Goal: Task Accomplishment & Management: Complete application form

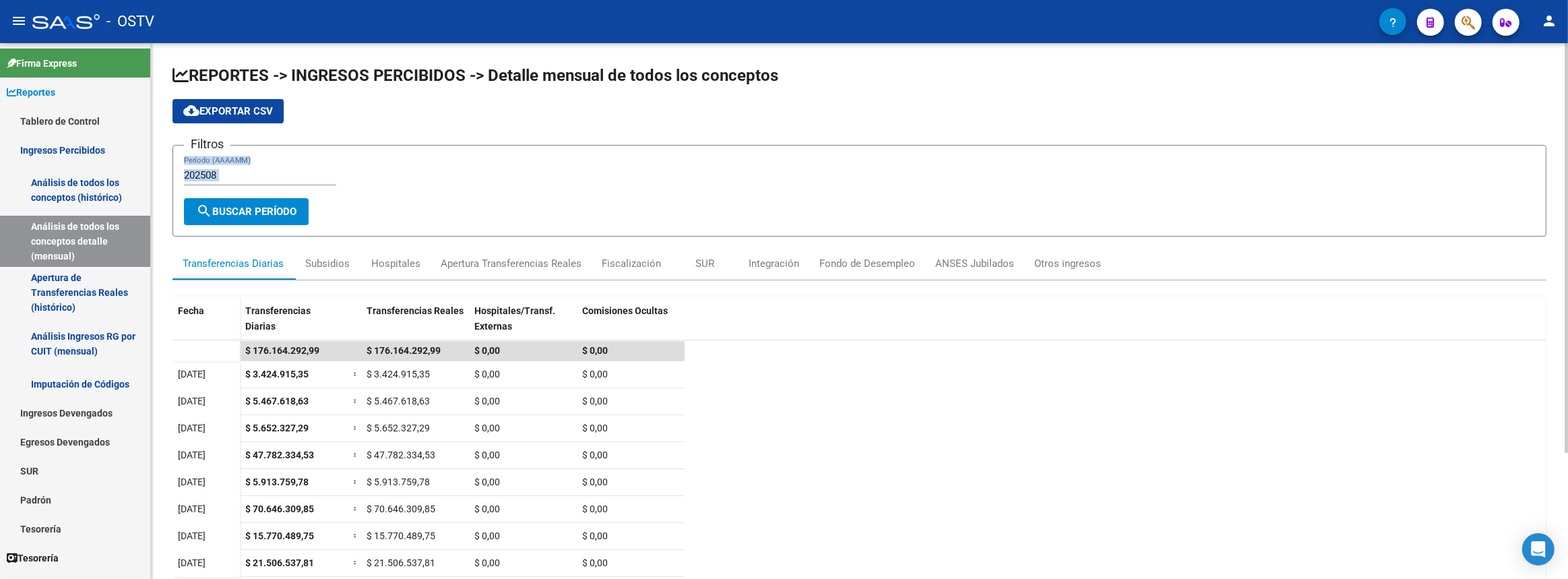
drag, startPoint x: 244, startPoint y: 184, endPoint x: 244, endPoint y: 194, distance: 10.0
click at [244, 188] on div "202508 Período (AAAAMM)" at bounding box center [260, 177] width 152 height 42
click at [244, 199] on button "search Buscar Período" at bounding box center [246, 211] width 125 height 27
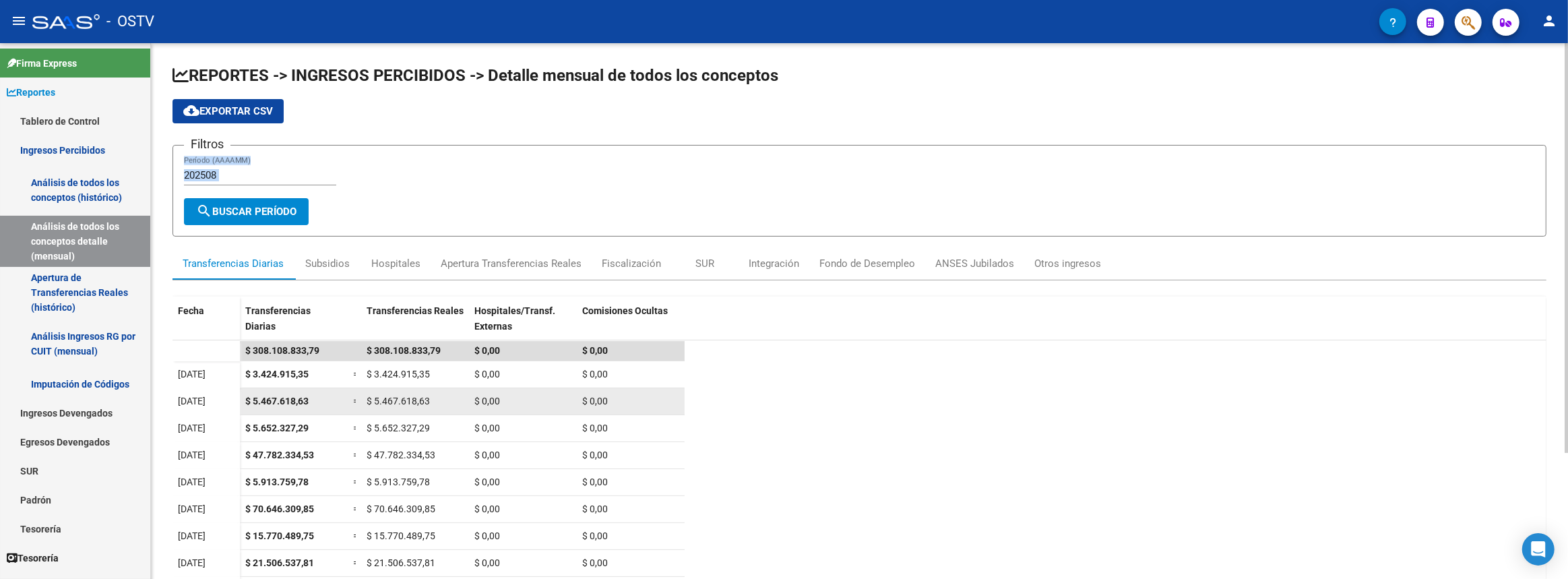
scroll to position [164, 0]
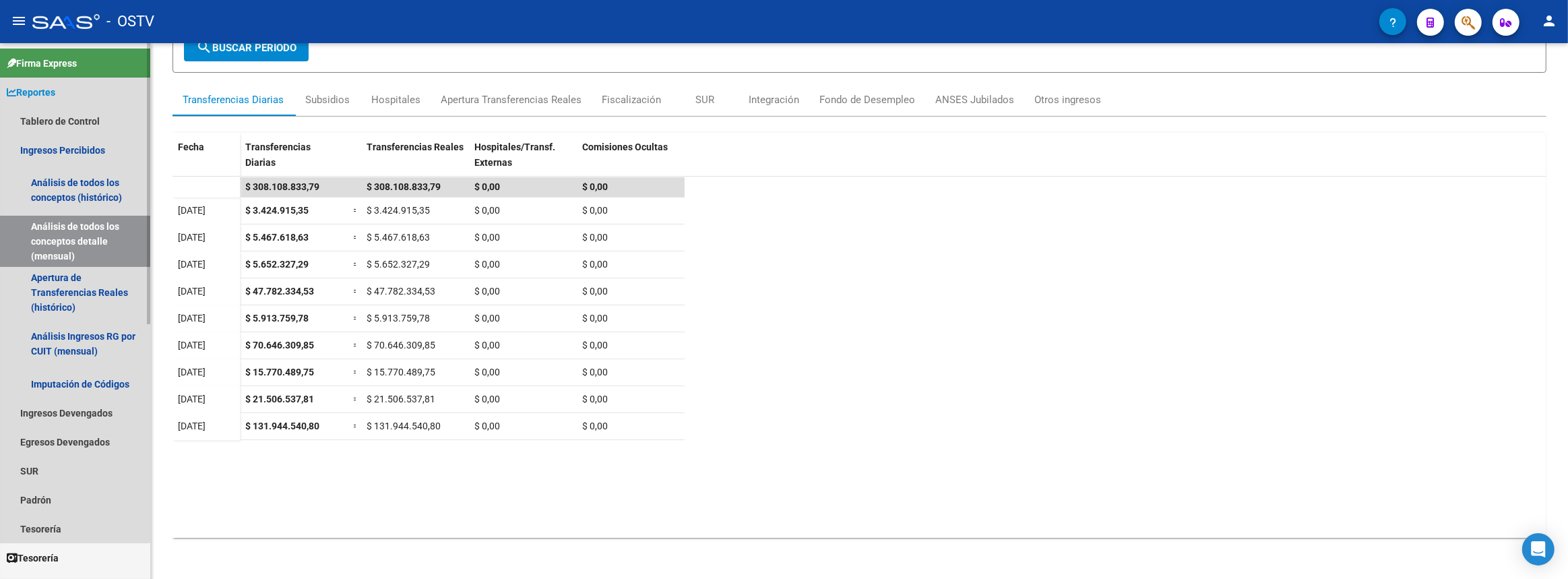
click at [46, 87] on span "Reportes" at bounding box center [31, 92] width 48 height 15
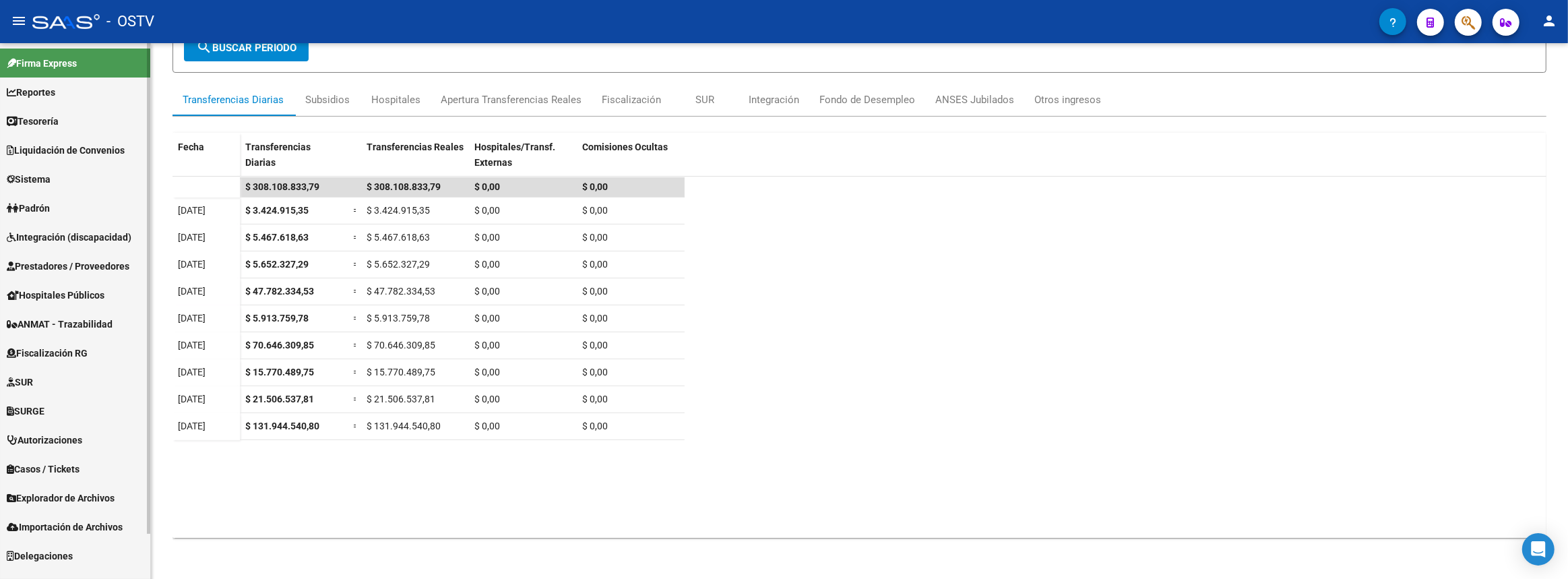
click at [48, 264] on span "Prestadores / Proveedores" at bounding box center [68, 266] width 123 height 15
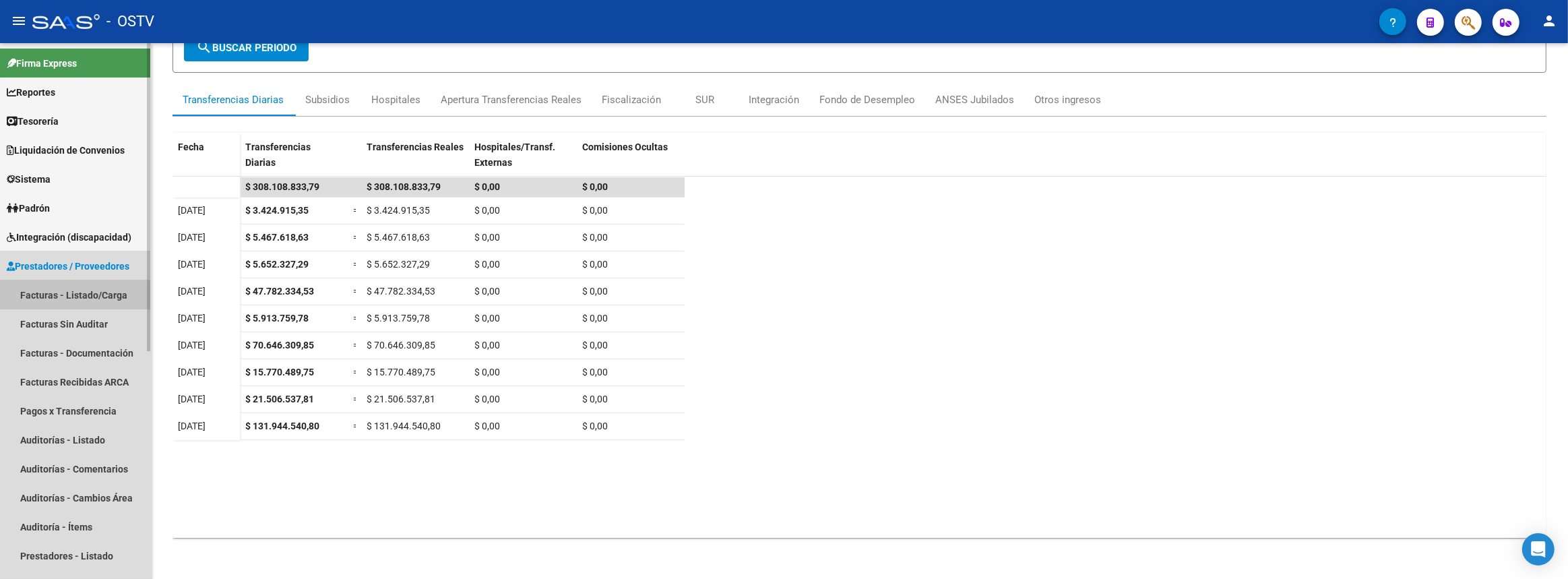
click at [57, 304] on link "Facturas - Listado/Carga" at bounding box center [75, 295] width 150 height 29
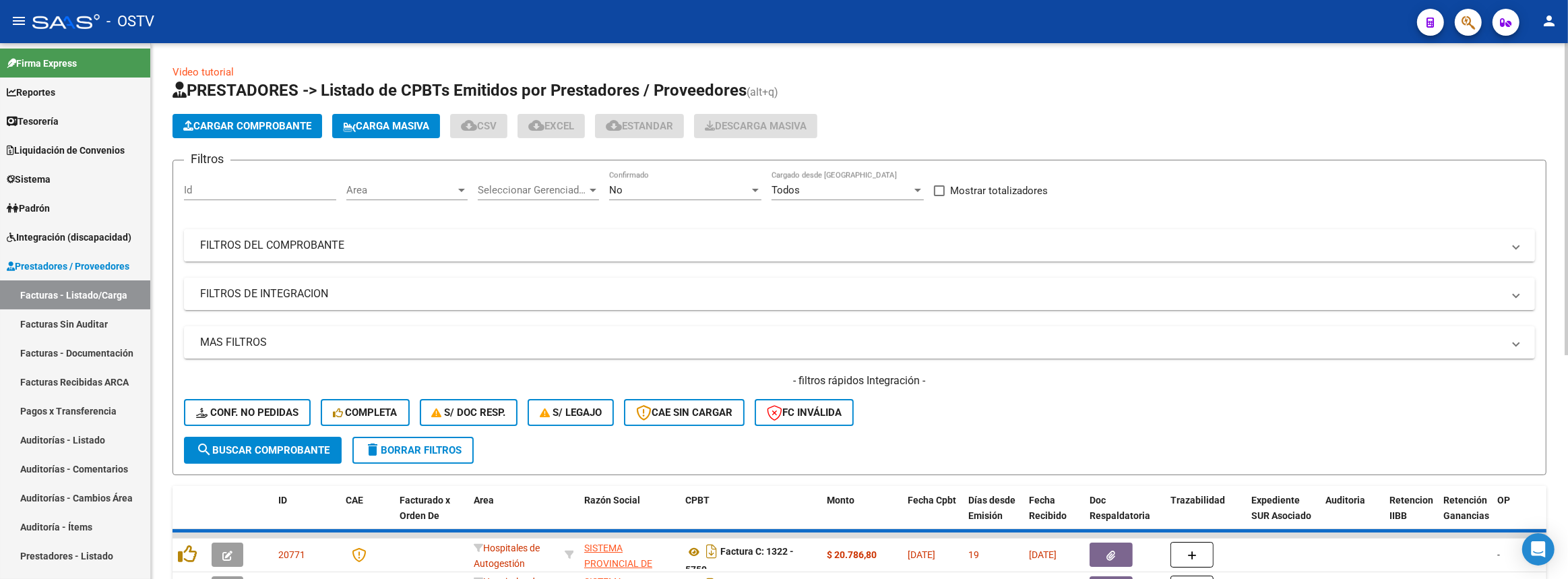
click at [604, 244] on mat-panel-title "FILTROS DEL COMPROBANTE" at bounding box center [852, 245] width 1303 height 15
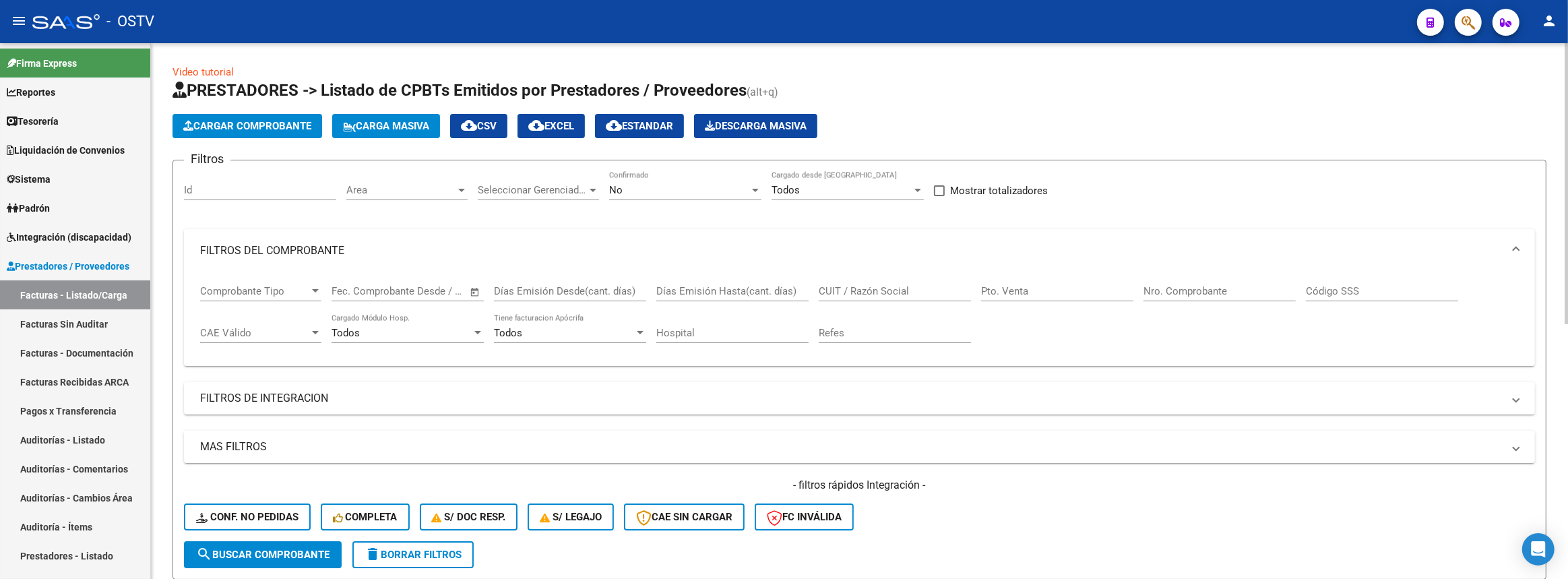
click at [1199, 290] on input "Nro. Comprobante" at bounding box center [1220, 291] width 152 height 12
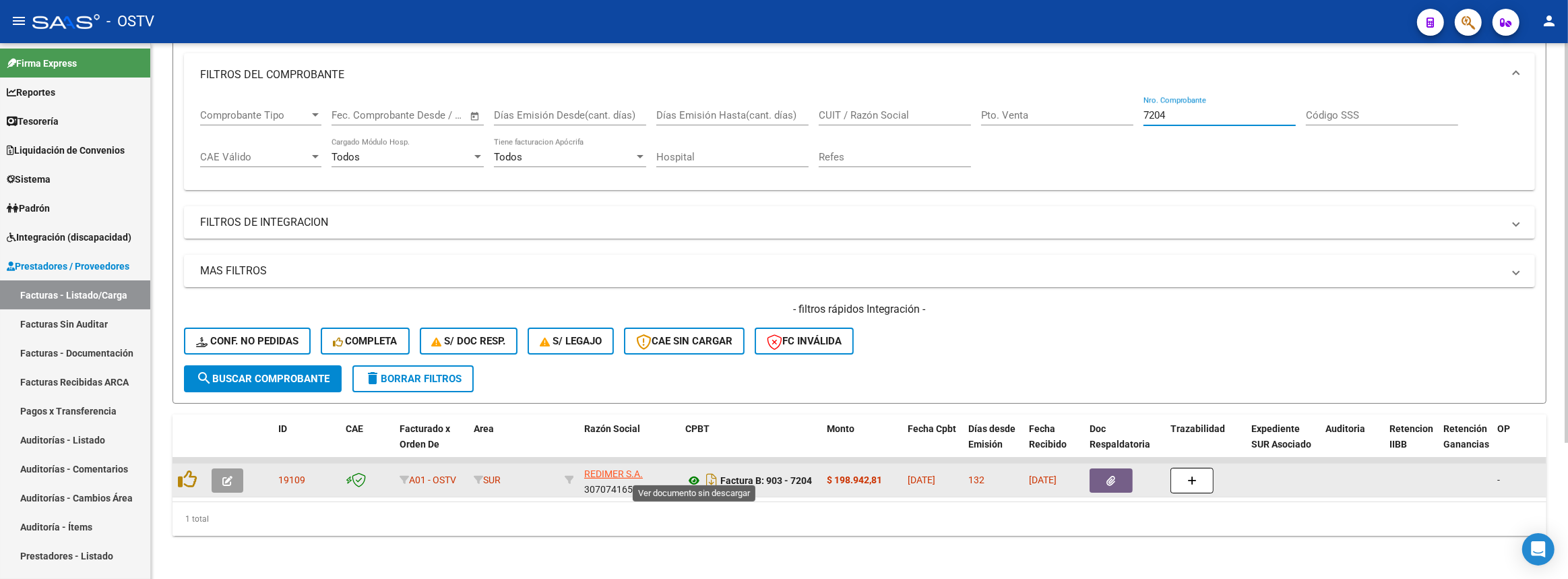
type input "7204"
click at [692, 474] on icon at bounding box center [695, 481] width 18 height 16
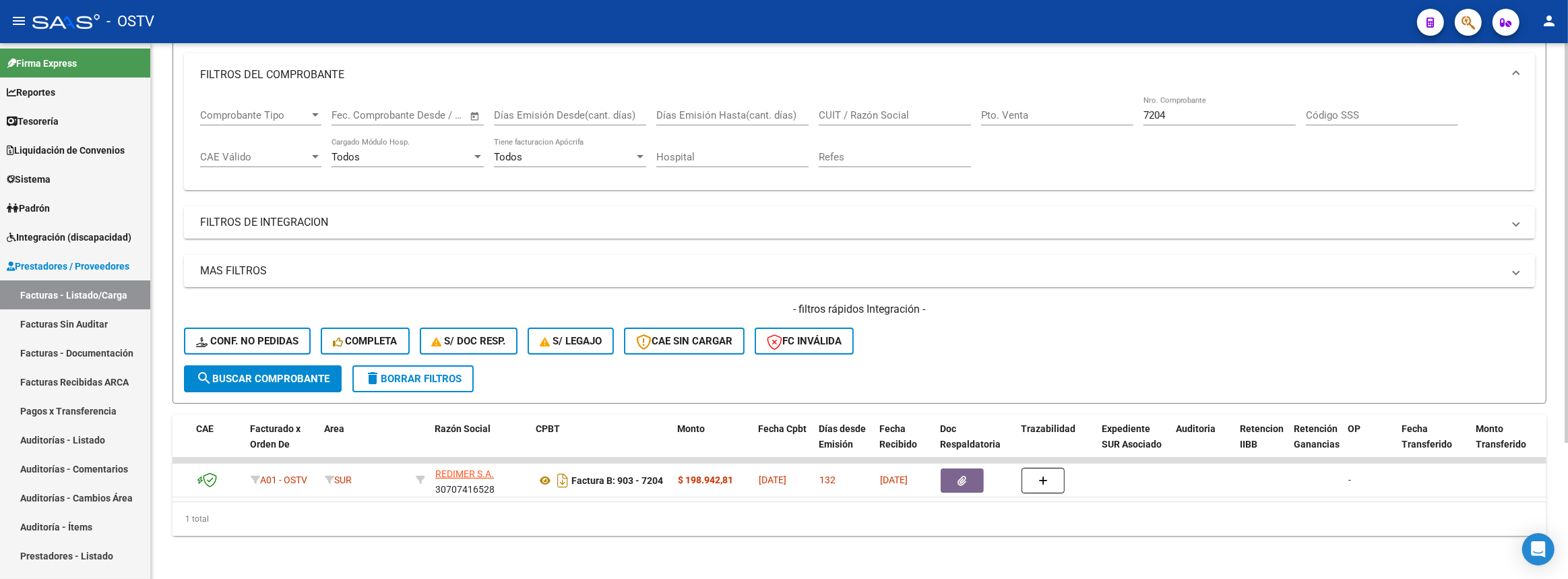
scroll to position [0, 0]
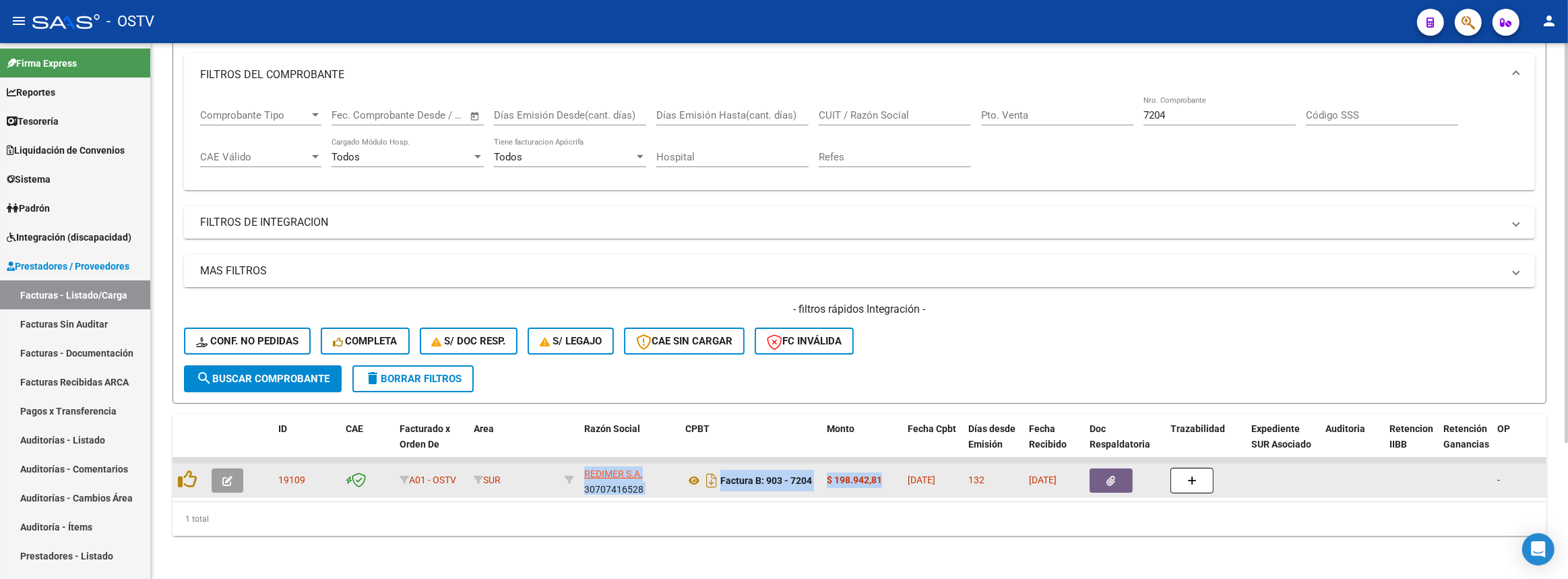
drag, startPoint x: 577, startPoint y: 464, endPoint x: 901, endPoint y: 481, distance: 324.4
copy div "REDIMER S.A. 30707416528 Factura B: 903 - 7204 $ 198.942,81"
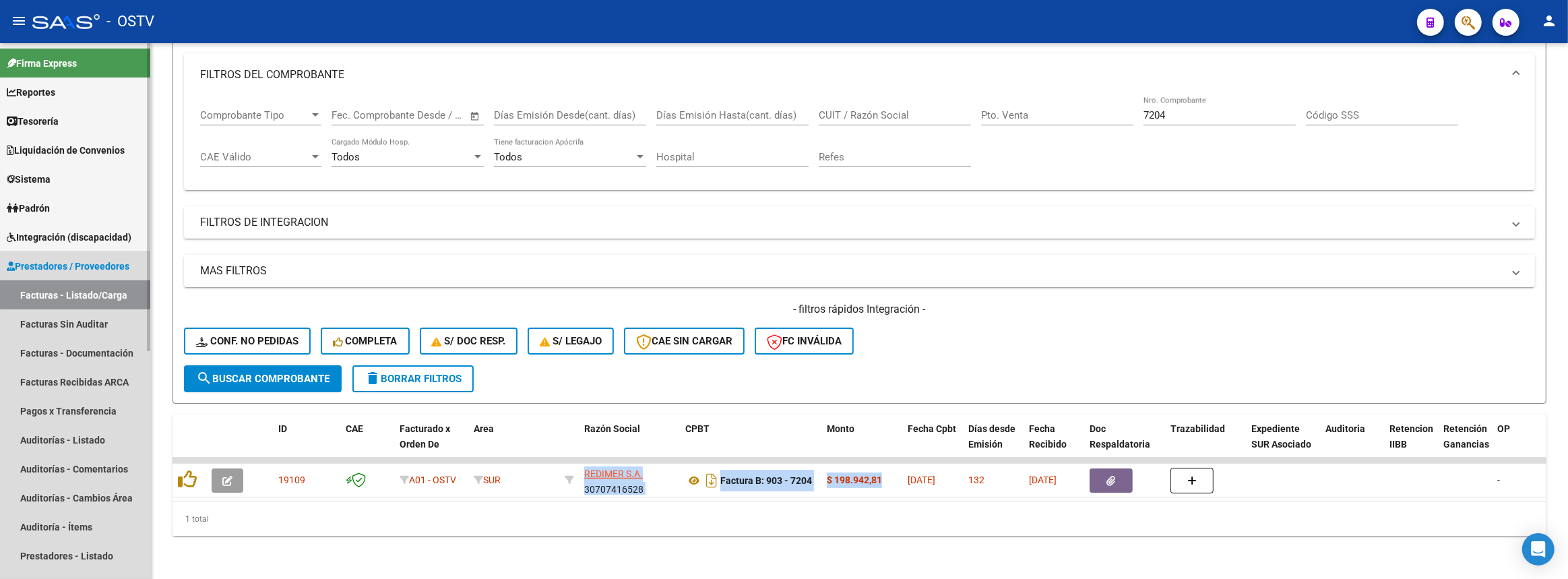
click at [97, 294] on link "Facturas - Listado/Carga" at bounding box center [75, 295] width 150 height 29
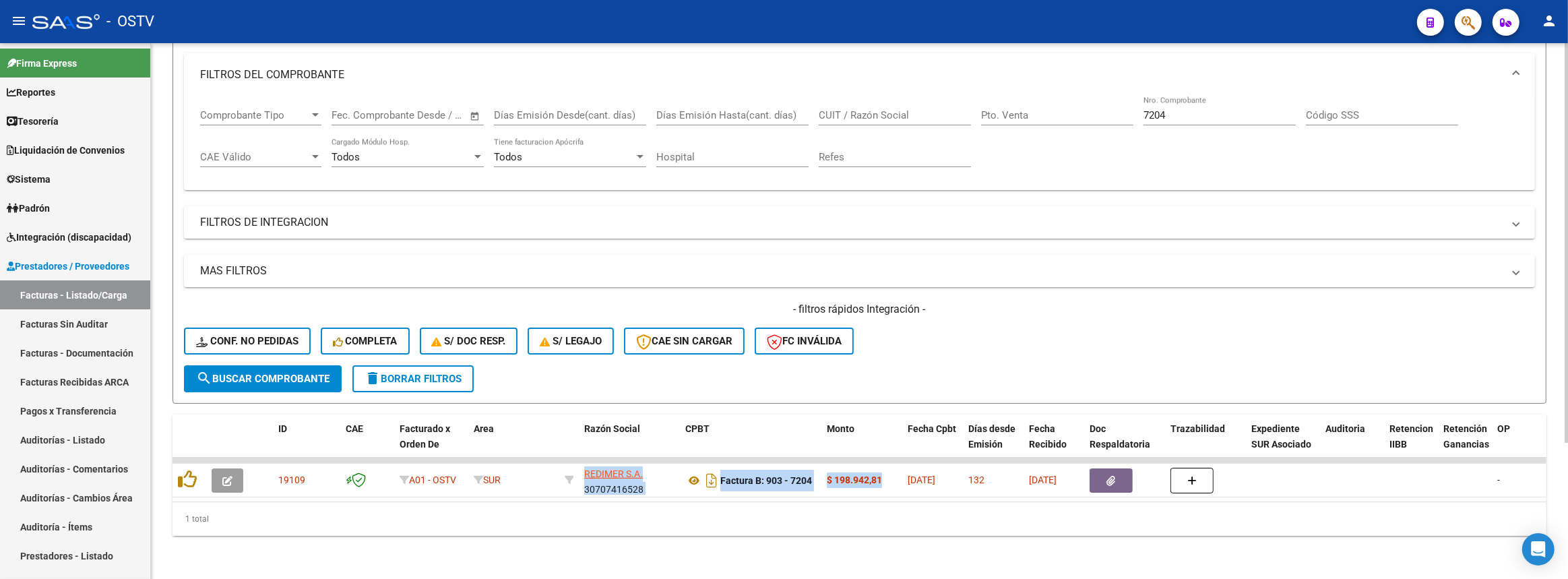
scroll to position [60, 0]
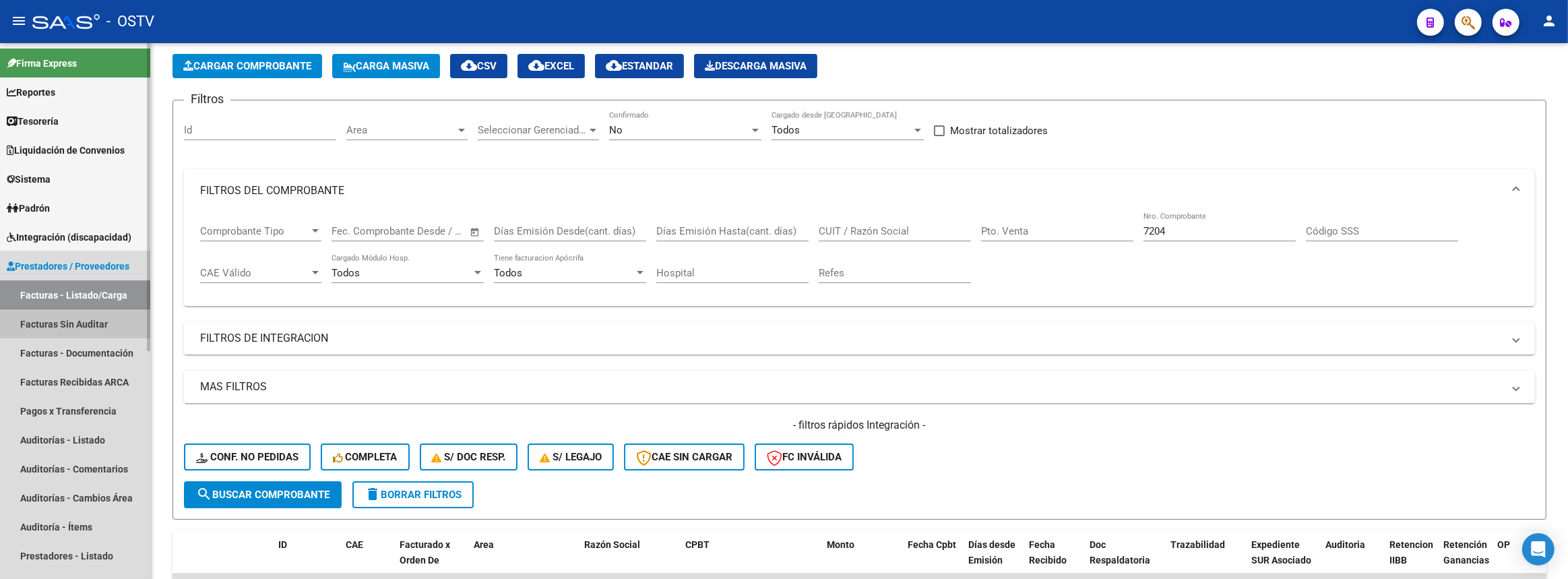
click at [29, 324] on link "Facturas Sin Auditar" at bounding box center [75, 324] width 150 height 29
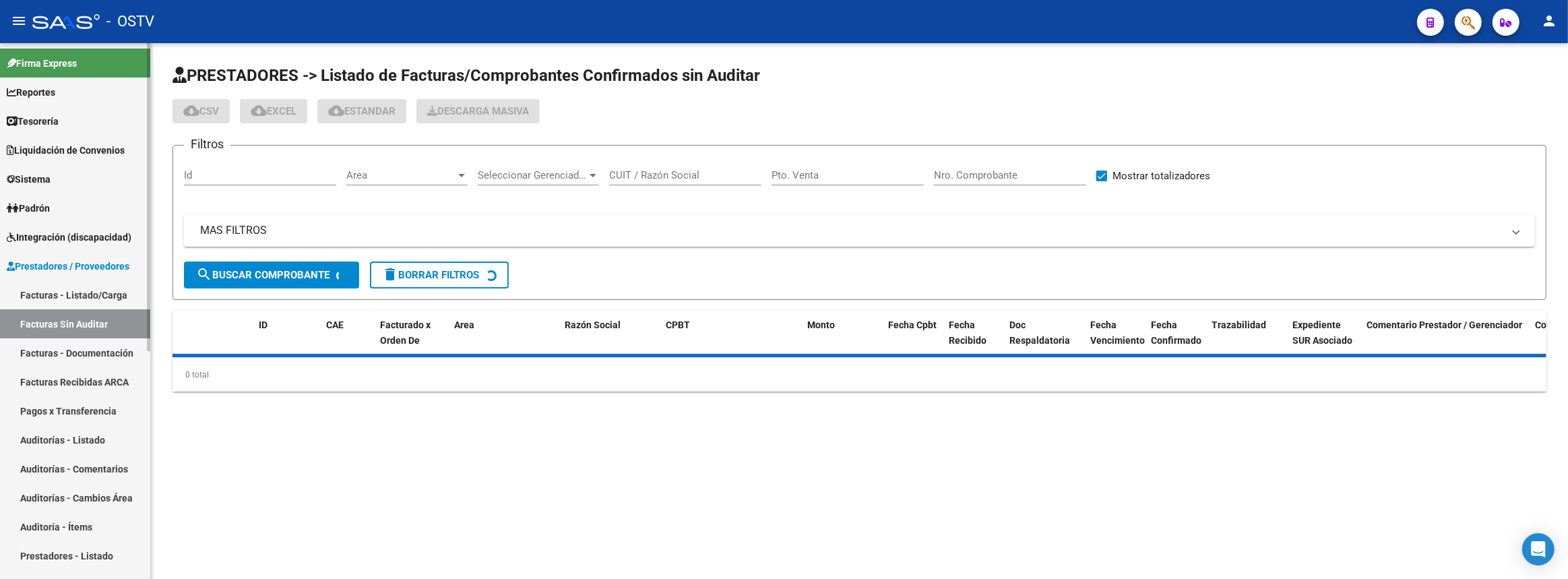
click at [46, 296] on link "Facturas - Listado/Carga" at bounding box center [75, 295] width 150 height 29
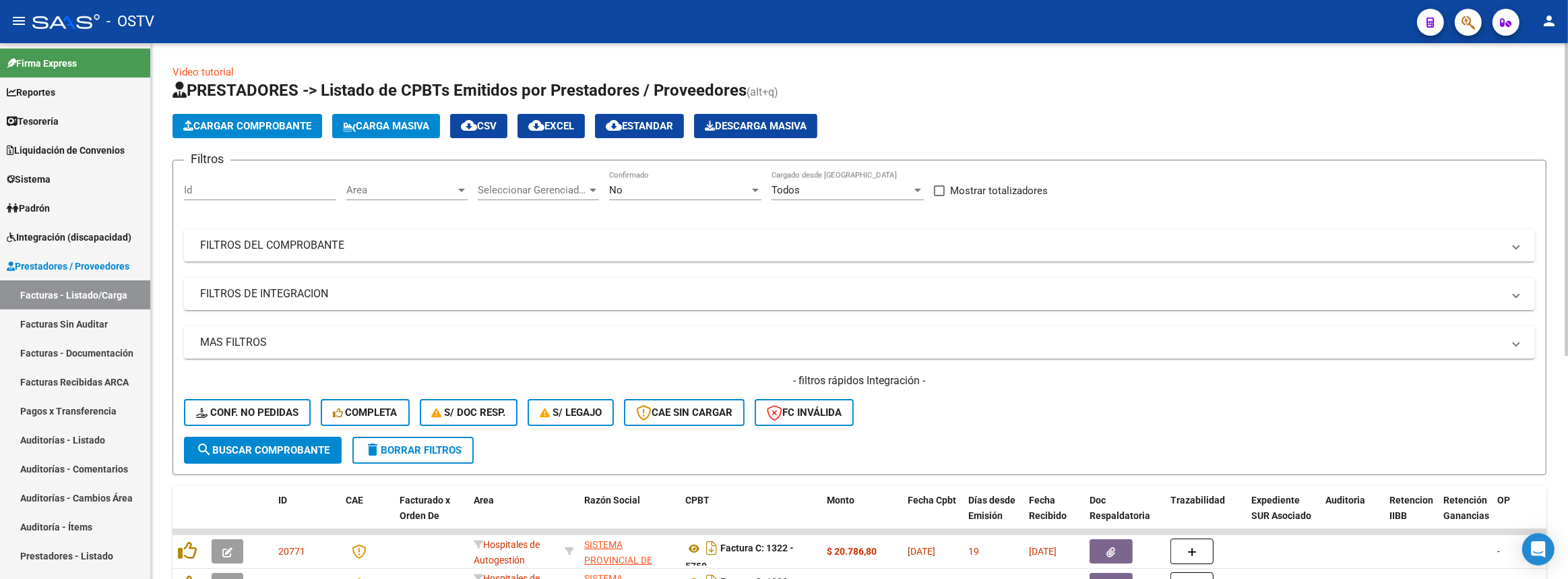
click at [421, 199] on div "Area Area" at bounding box center [407, 192] width 122 height 42
click at [421, 193] on span "Area" at bounding box center [401, 190] width 109 height 12
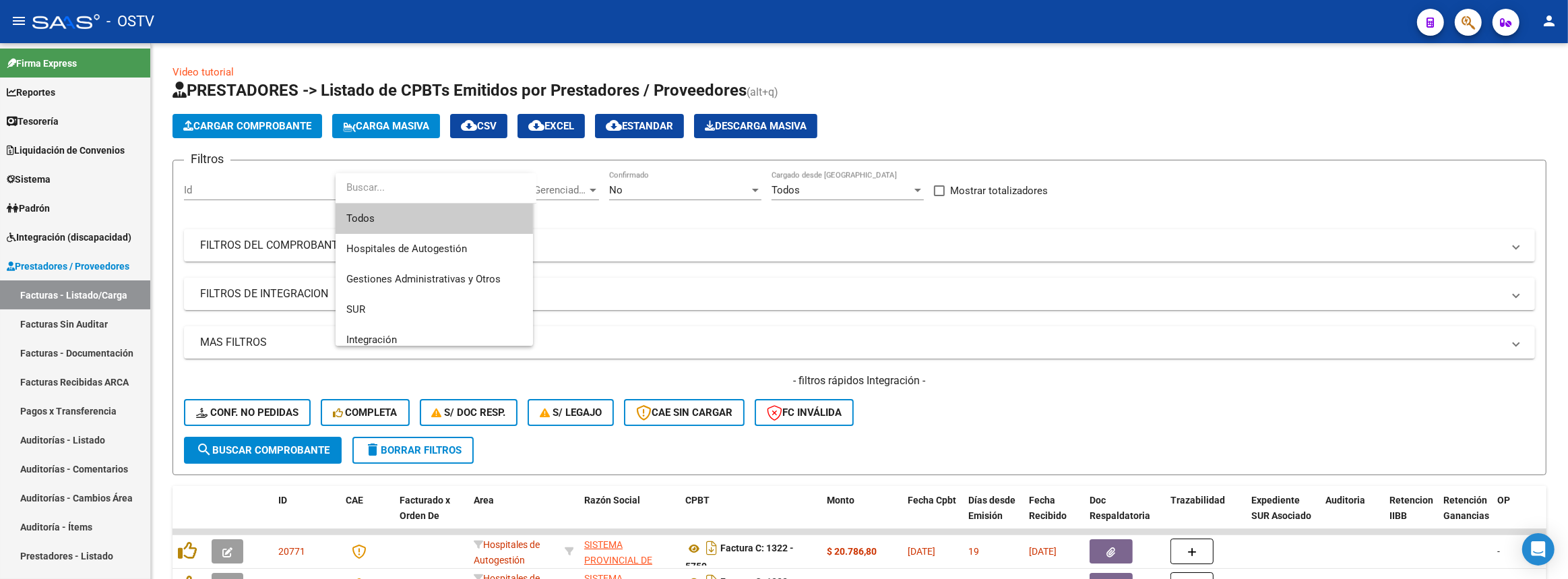
click at [673, 221] on div at bounding box center [784, 290] width 1568 height 579
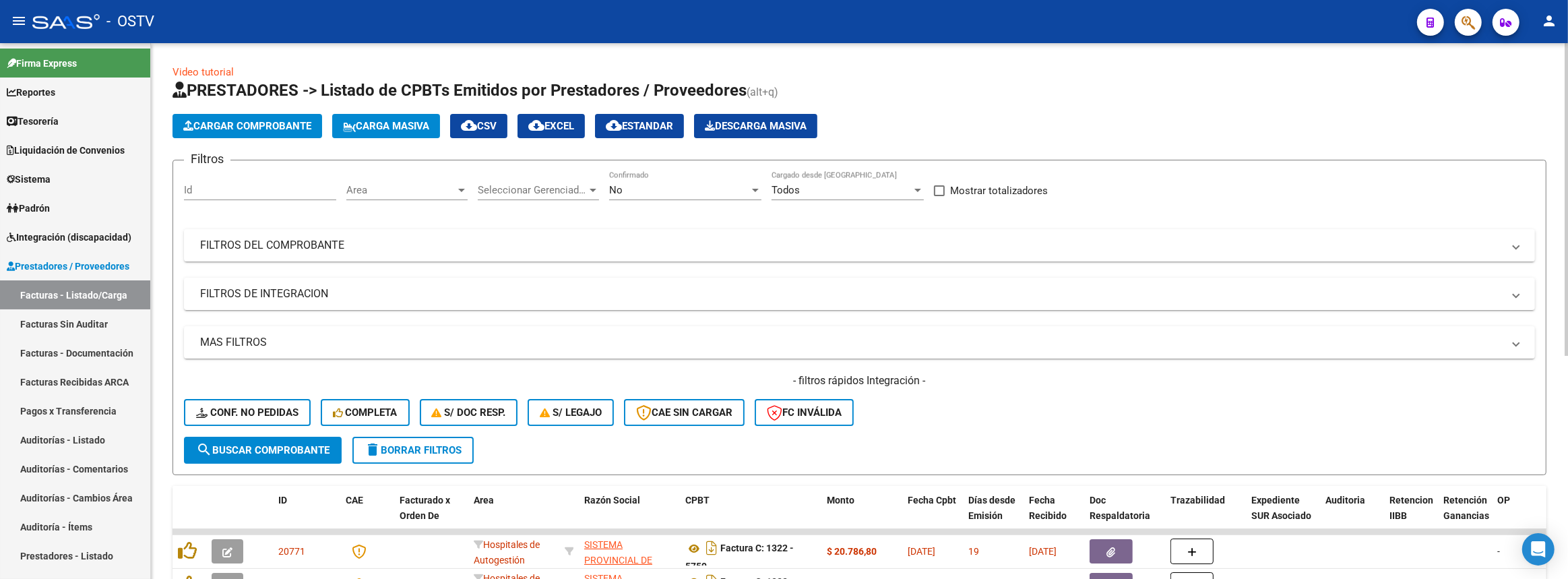
click at [566, 192] on span "Seleccionar Gerenciador" at bounding box center [533, 190] width 109 height 12
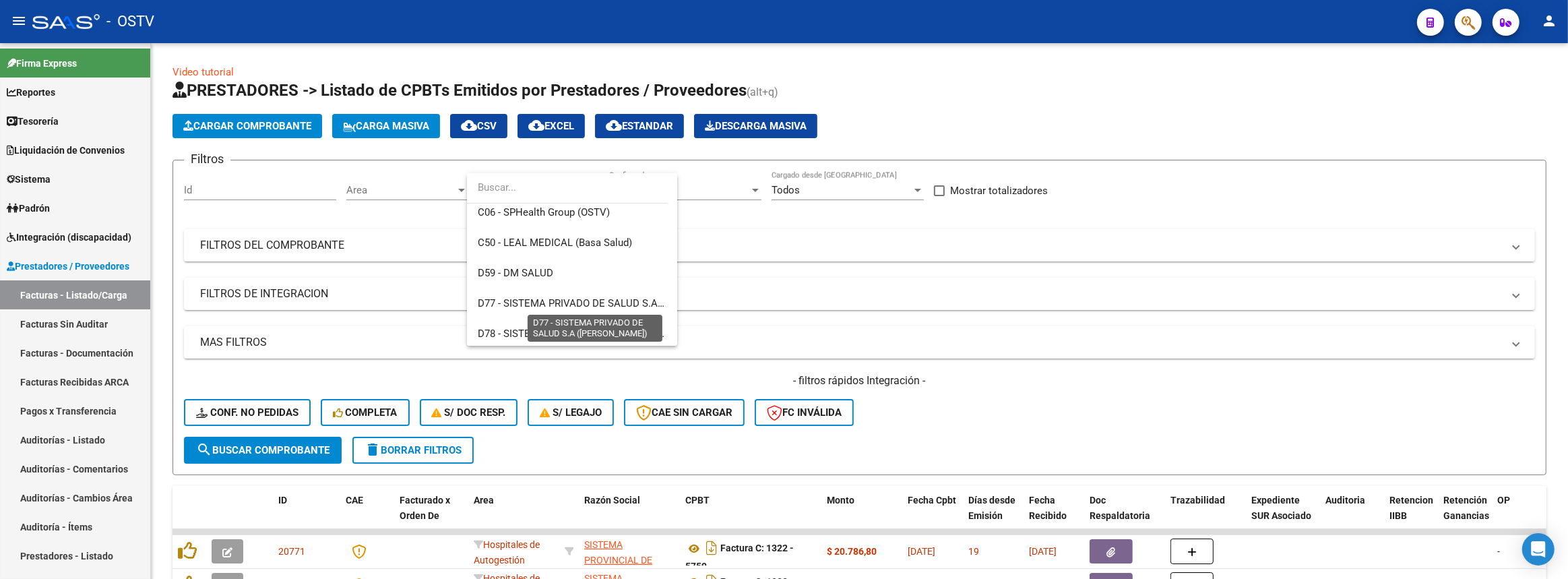
scroll to position [674, 0]
click at [574, 298] on span "D79 - SISTEMA PRIVADO DE SALUD S.A (Medicenter)" at bounding box center [598, 302] width 240 height 12
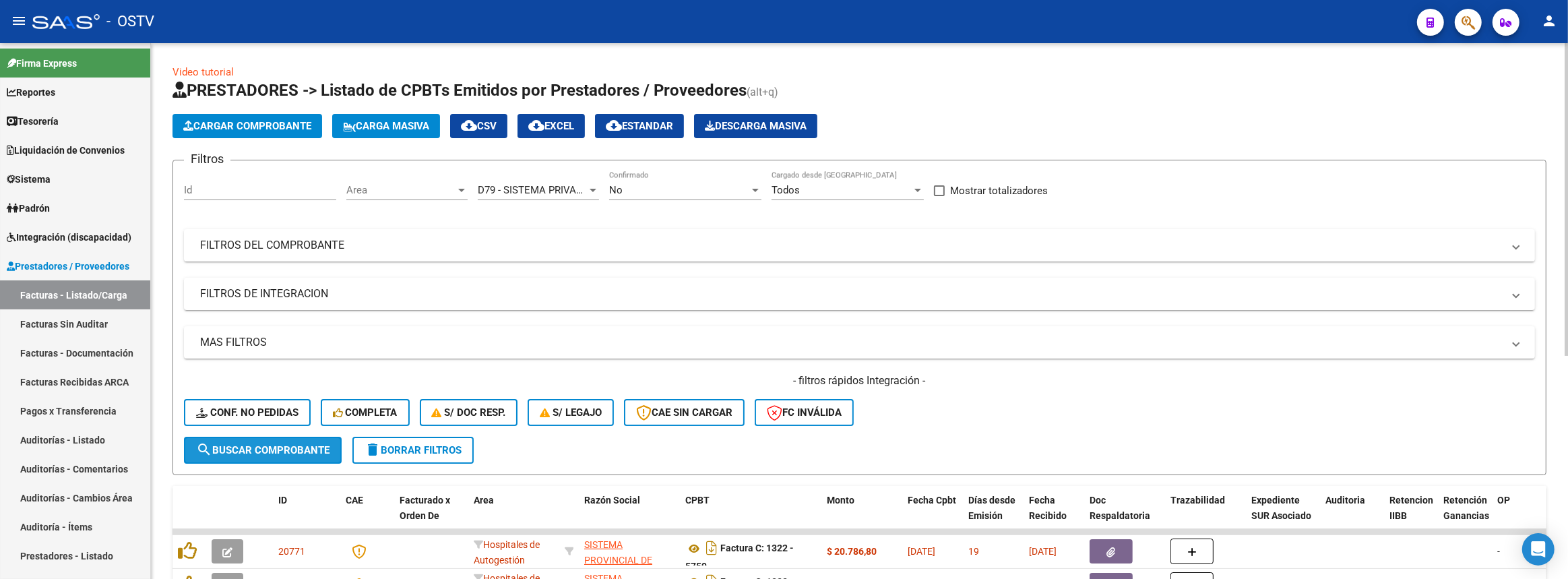
click at [251, 444] on span "search Buscar Comprobante" at bounding box center [262, 450] width 133 height 12
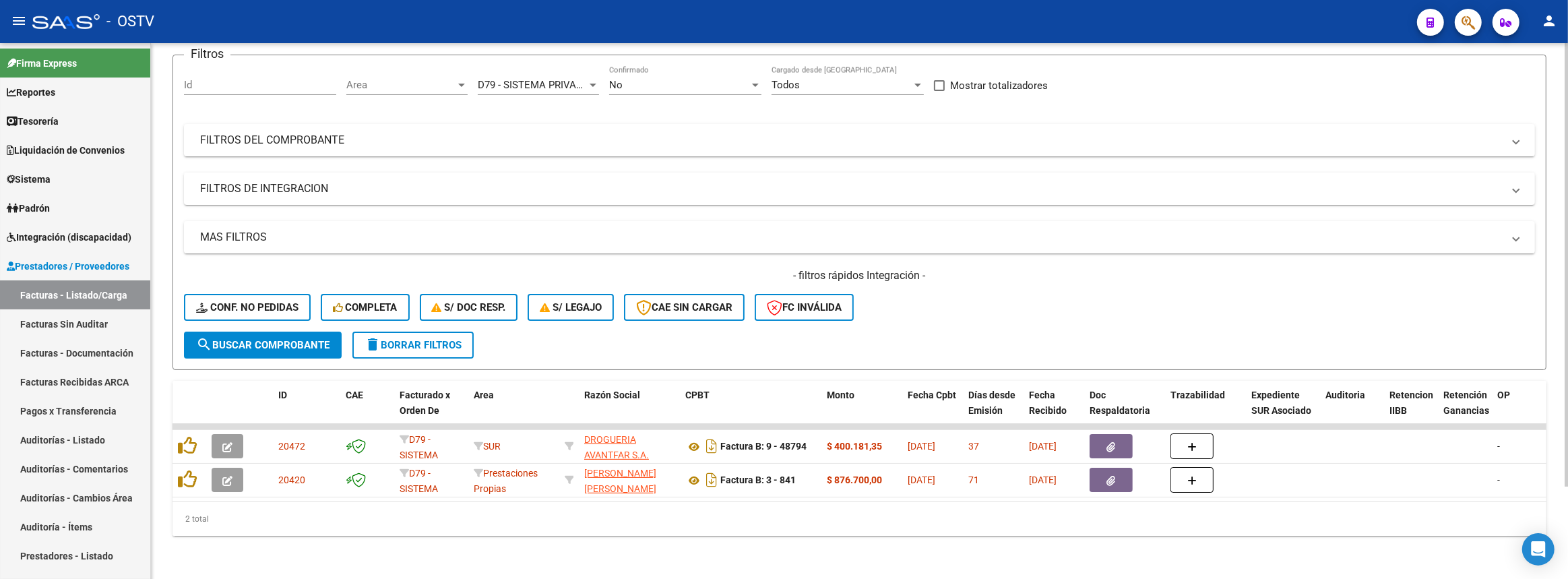
scroll to position [0, 160]
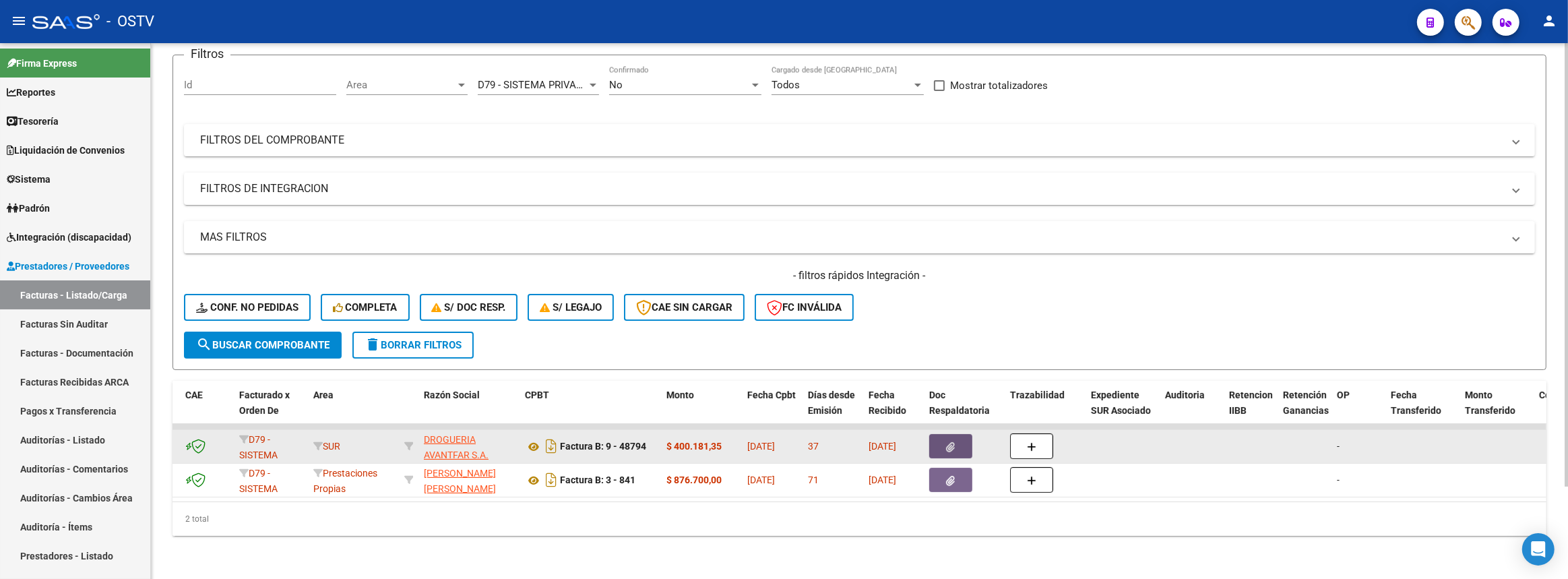
click at [953, 440] on span "button" at bounding box center [951, 446] width 9 height 12
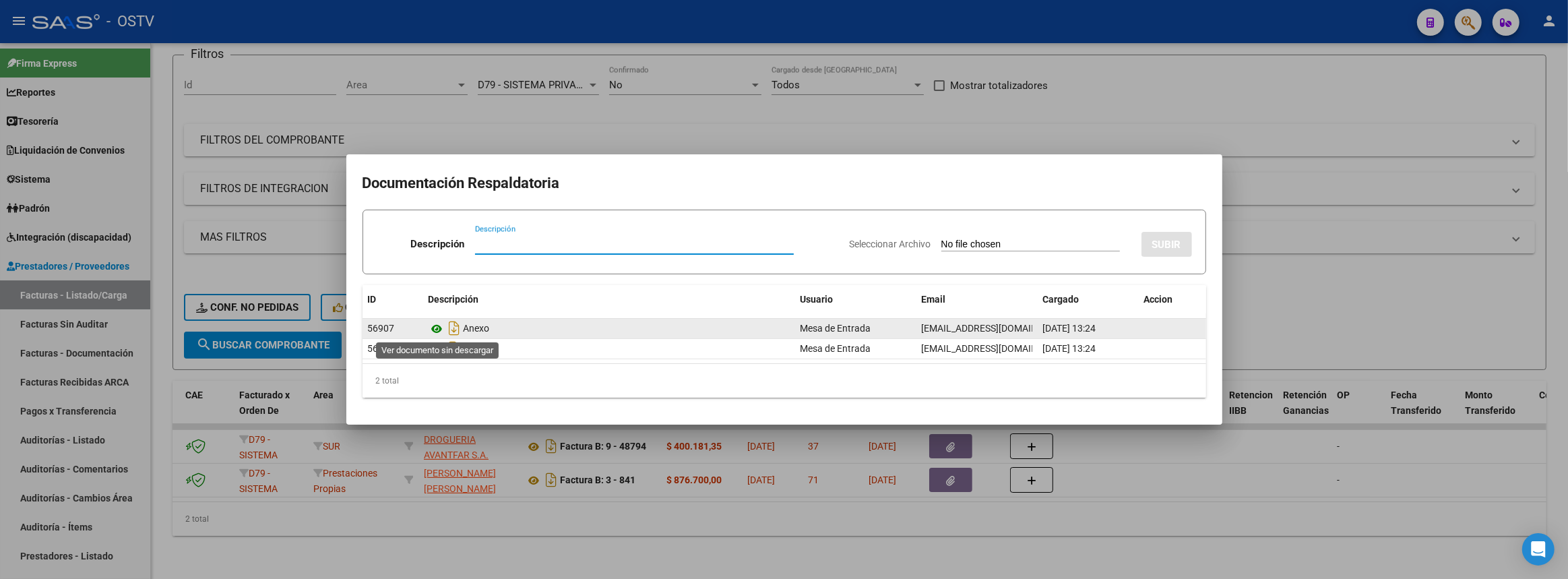
click at [437, 328] on icon at bounding box center [438, 329] width 18 height 16
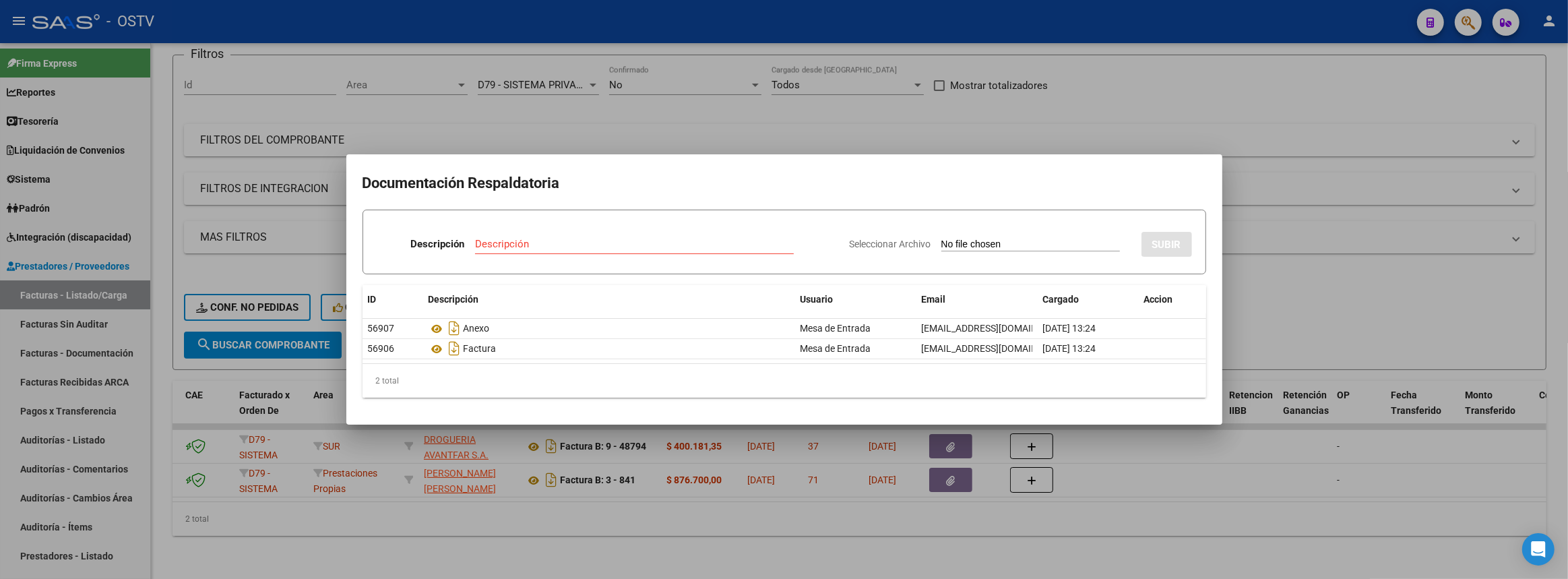
click at [1298, 88] on div at bounding box center [784, 290] width 1568 height 579
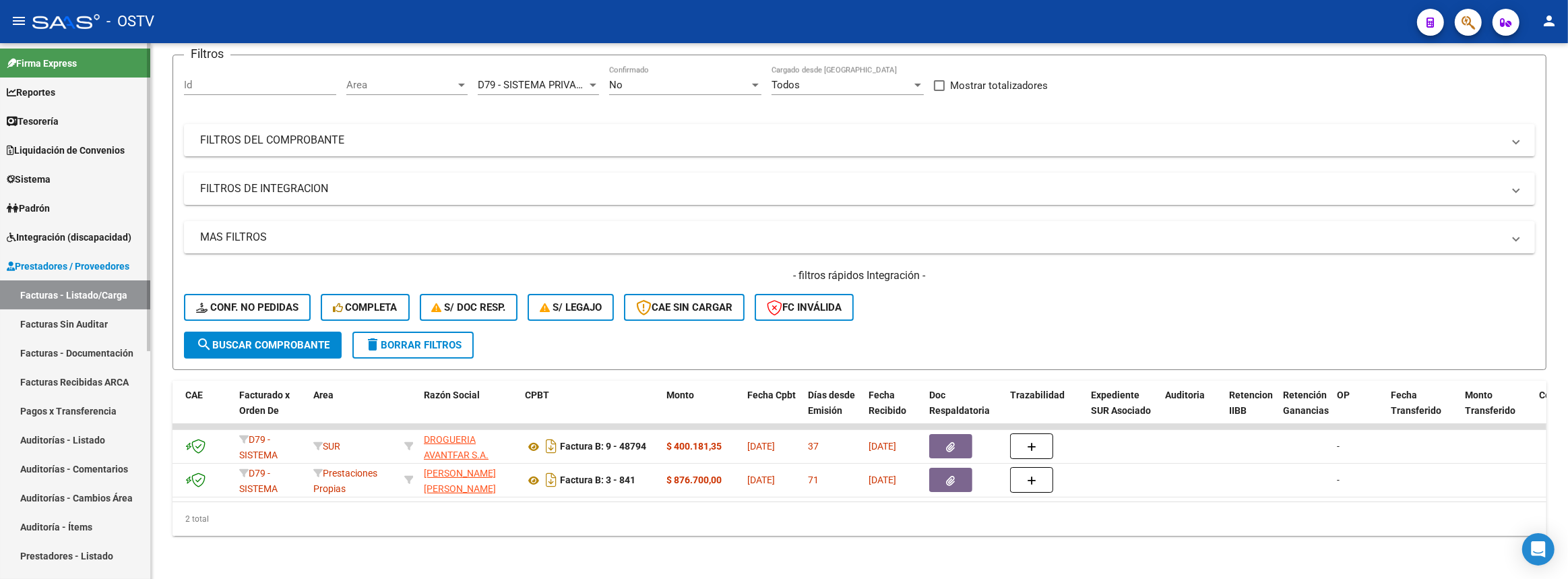
click at [76, 442] on link "Auditorías - Listado" at bounding box center [75, 440] width 150 height 29
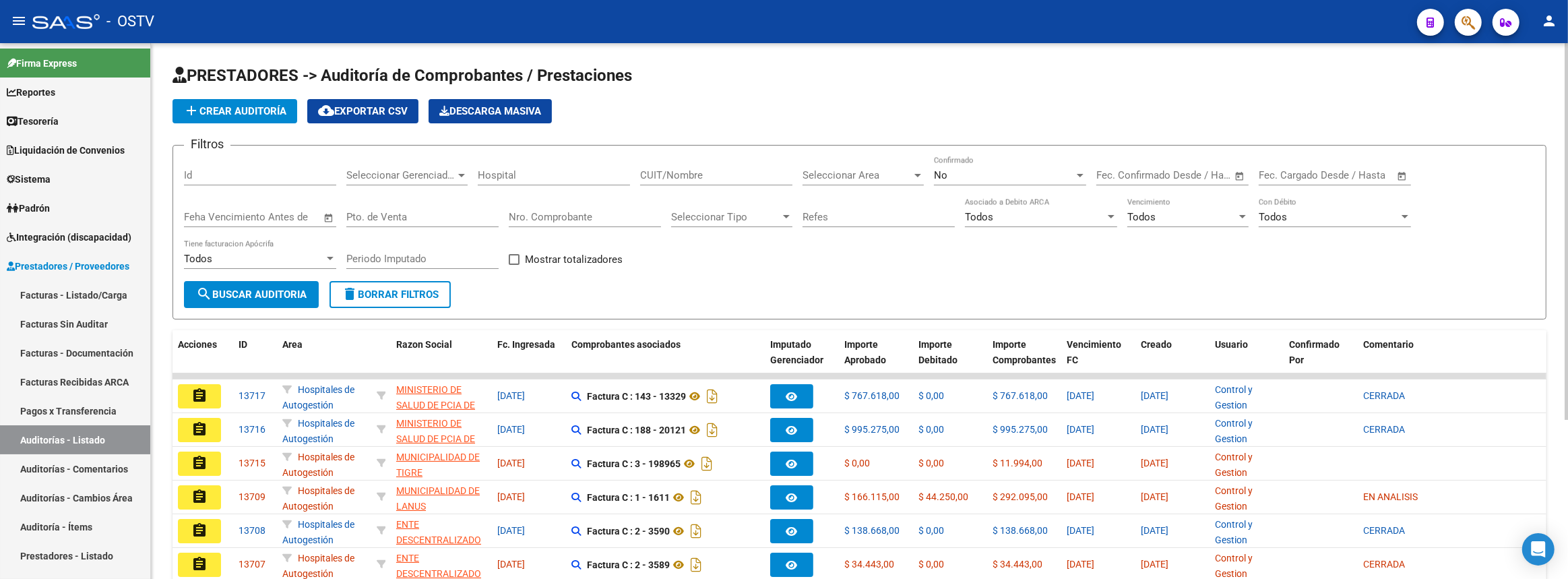
click at [546, 216] on input "Nro. Comprobante" at bounding box center [585, 217] width 152 height 12
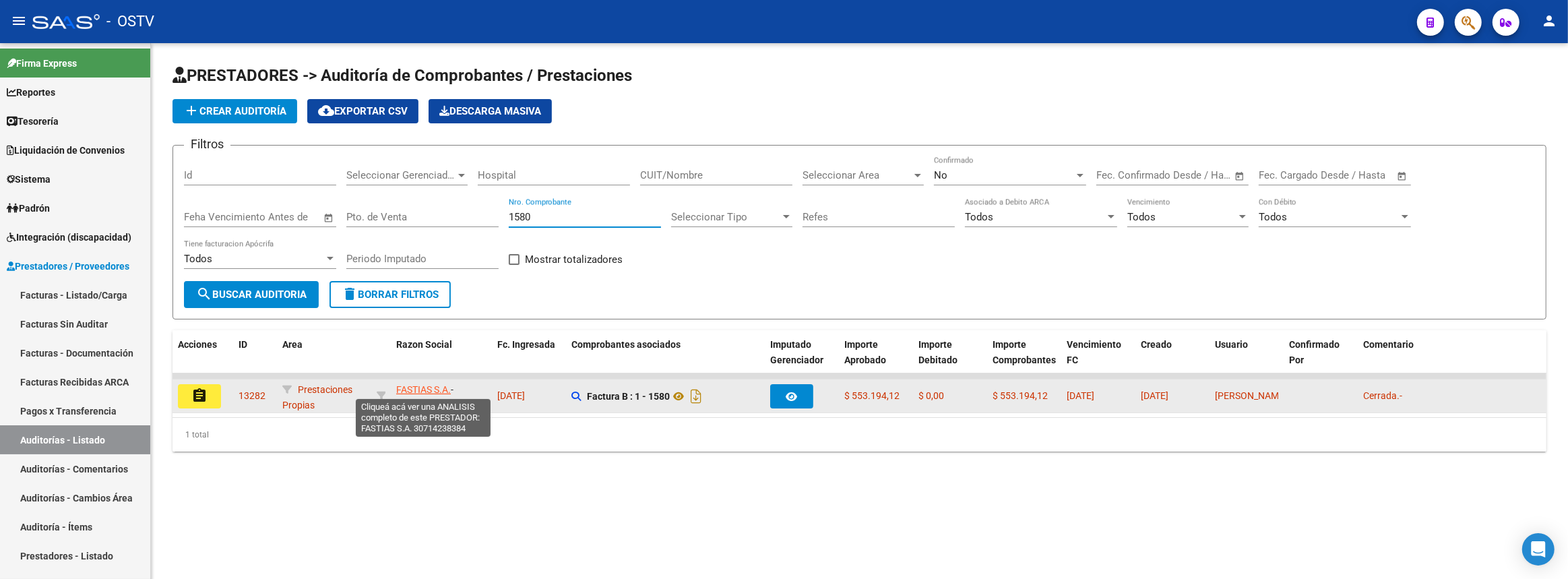
type input "1580"
click at [443, 391] on span "FASTIAS S.A." at bounding box center [423, 389] width 55 height 11
type textarea "30714238384"
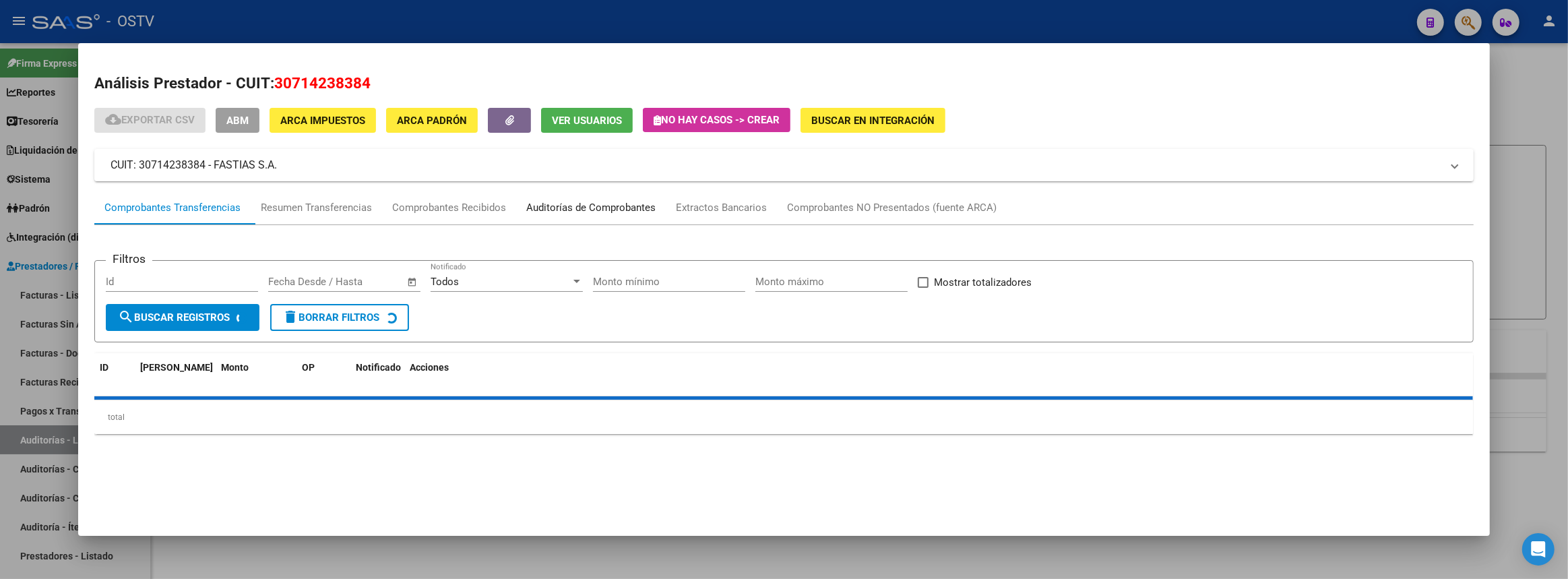
click at [617, 209] on div "Auditorías de Comprobantes" at bounding box center [591, 208] width 129 height 16
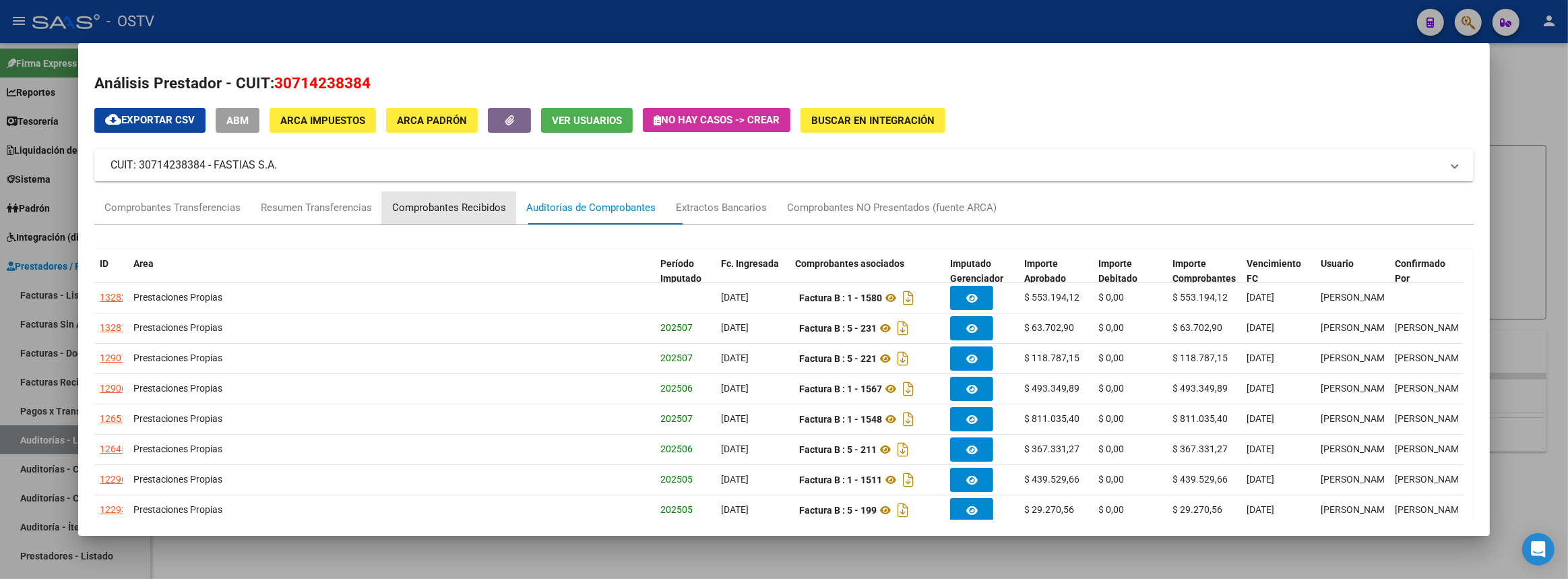
click at [405, 216] on div "Comprobantes Recibidos" at bounding box center [449, 208] width 134 height 32
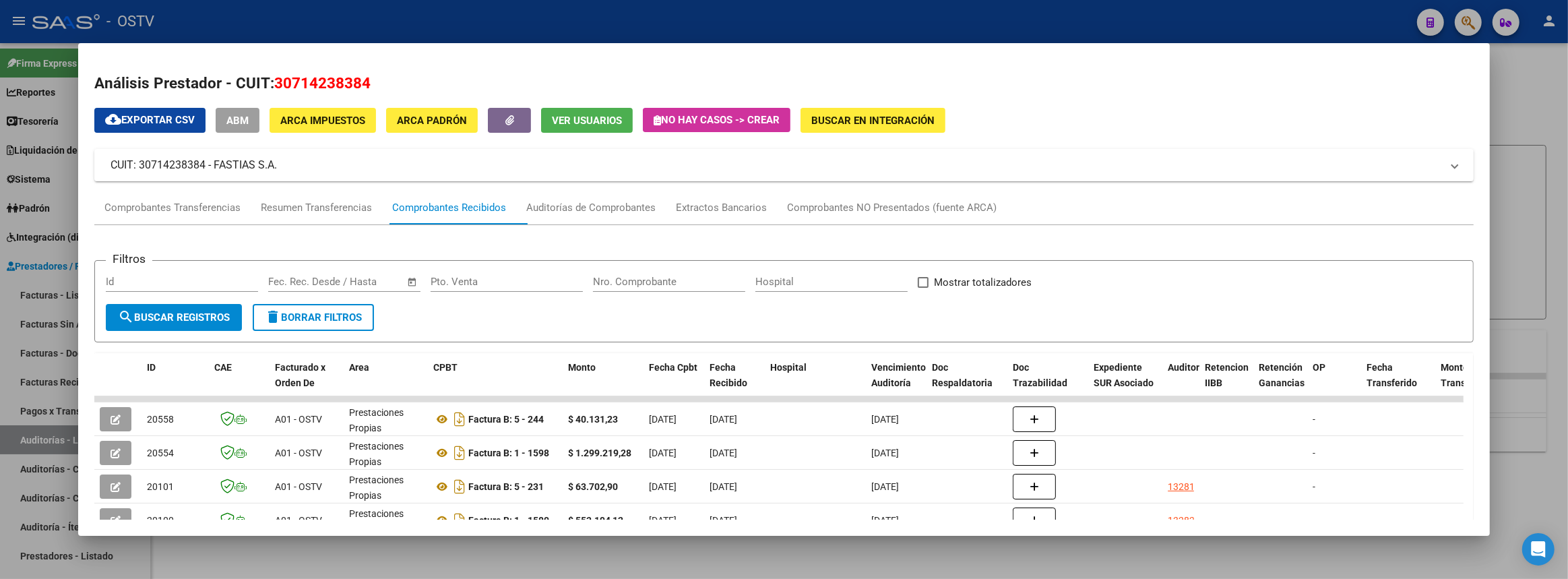
click at [1567, 160] on div at bounding box center [784, 290] width 1568 height 579
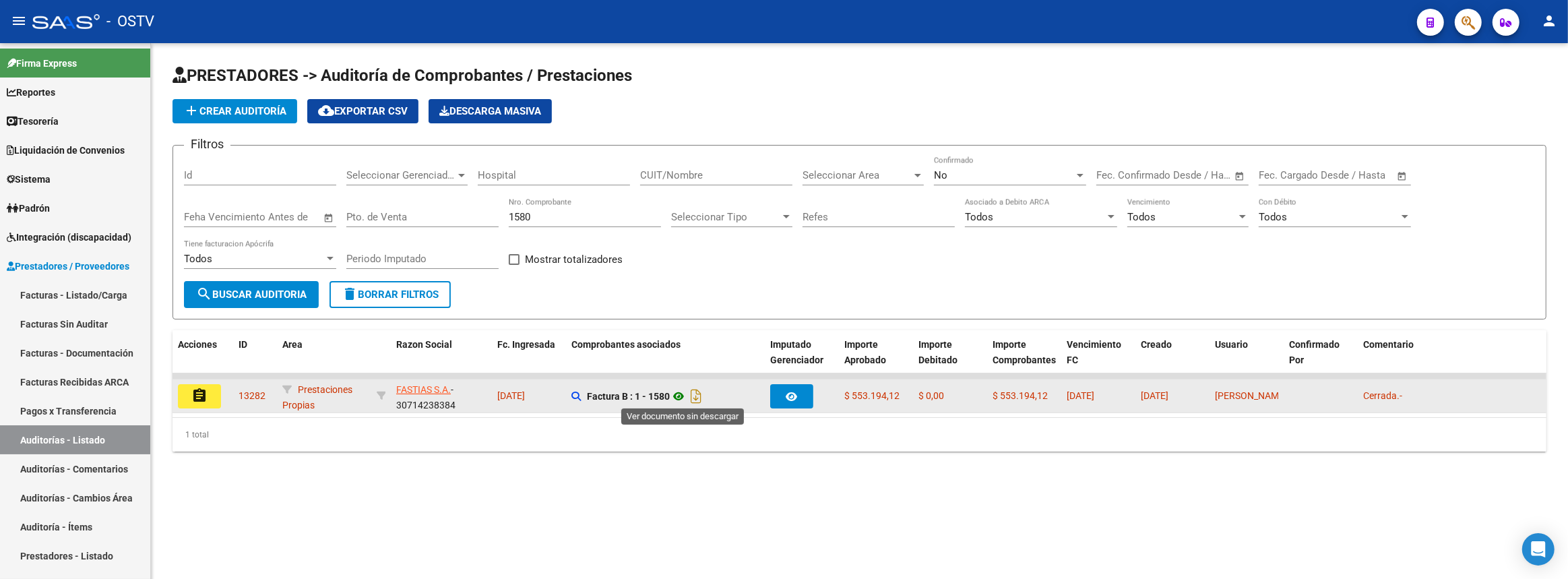
click at [682, 395] on icon at bounding box center [679, 396] width 18 height 16
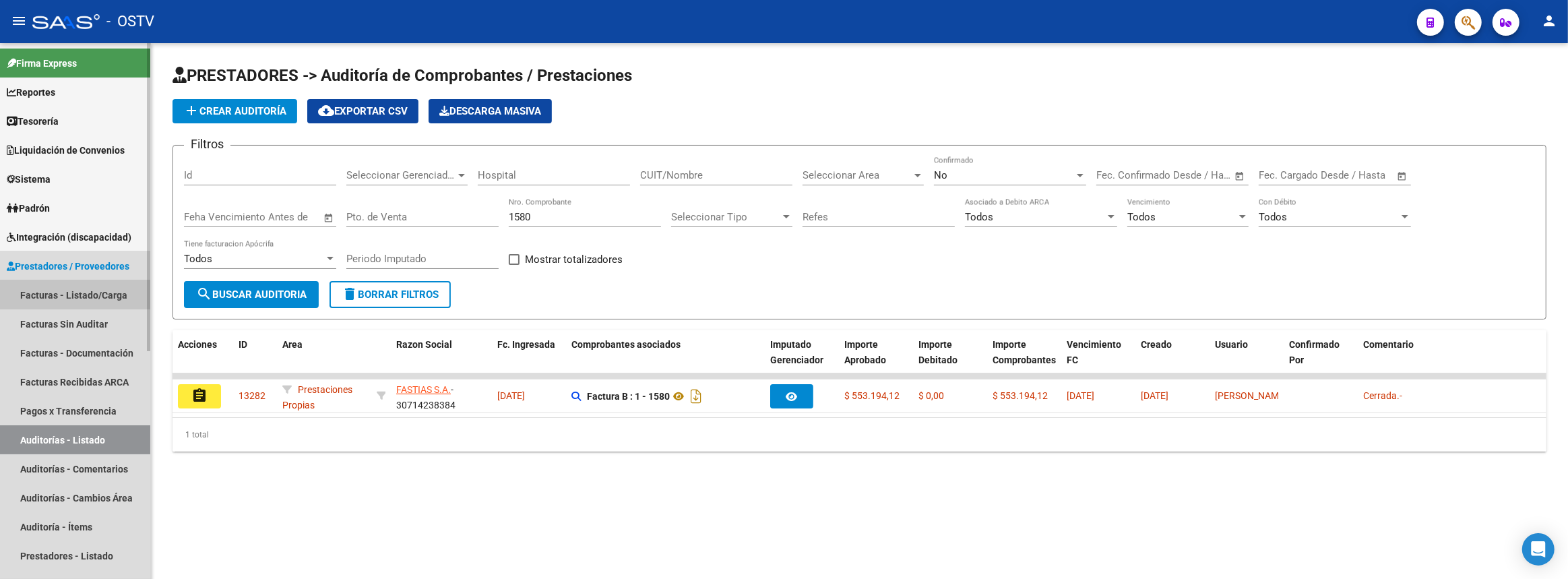
click at [68, 289] on link "Facturas - Listado/Carga" at bounding box center [75, 295] width 150 height 29
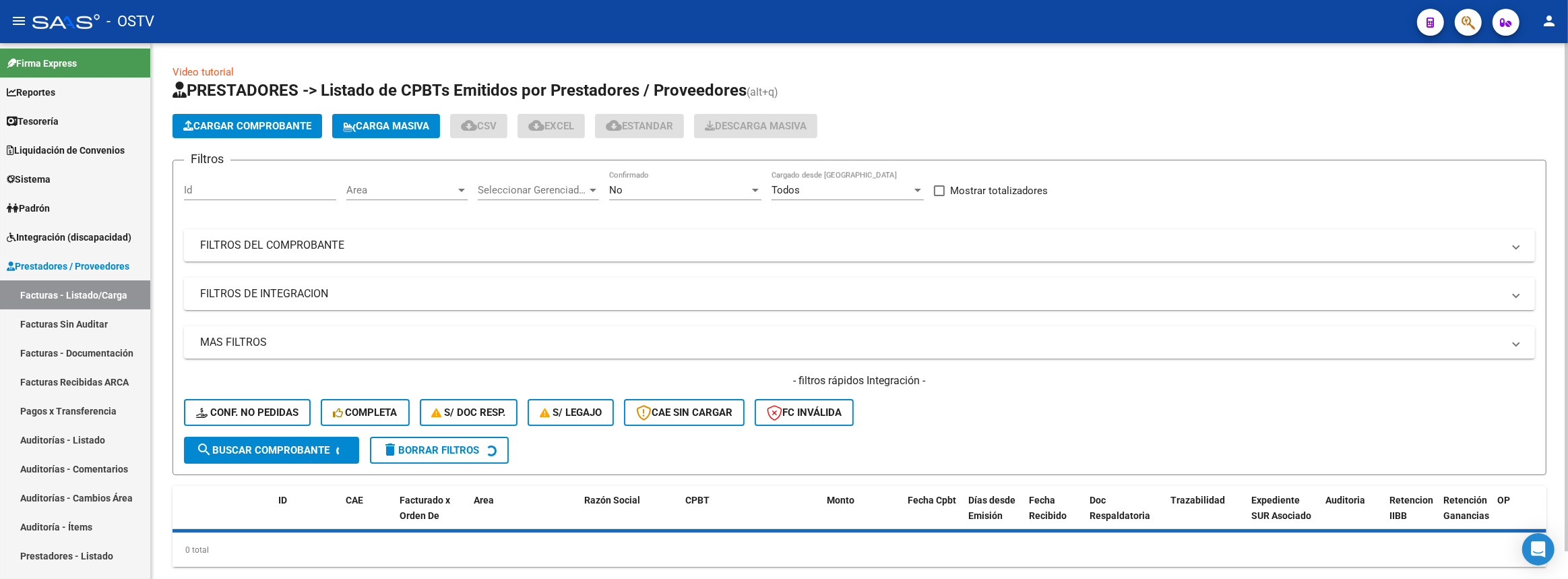
click at [572, 188] on span "Seleccionar Gerenciador" at bounding box center [533, 190] width 109 height 12
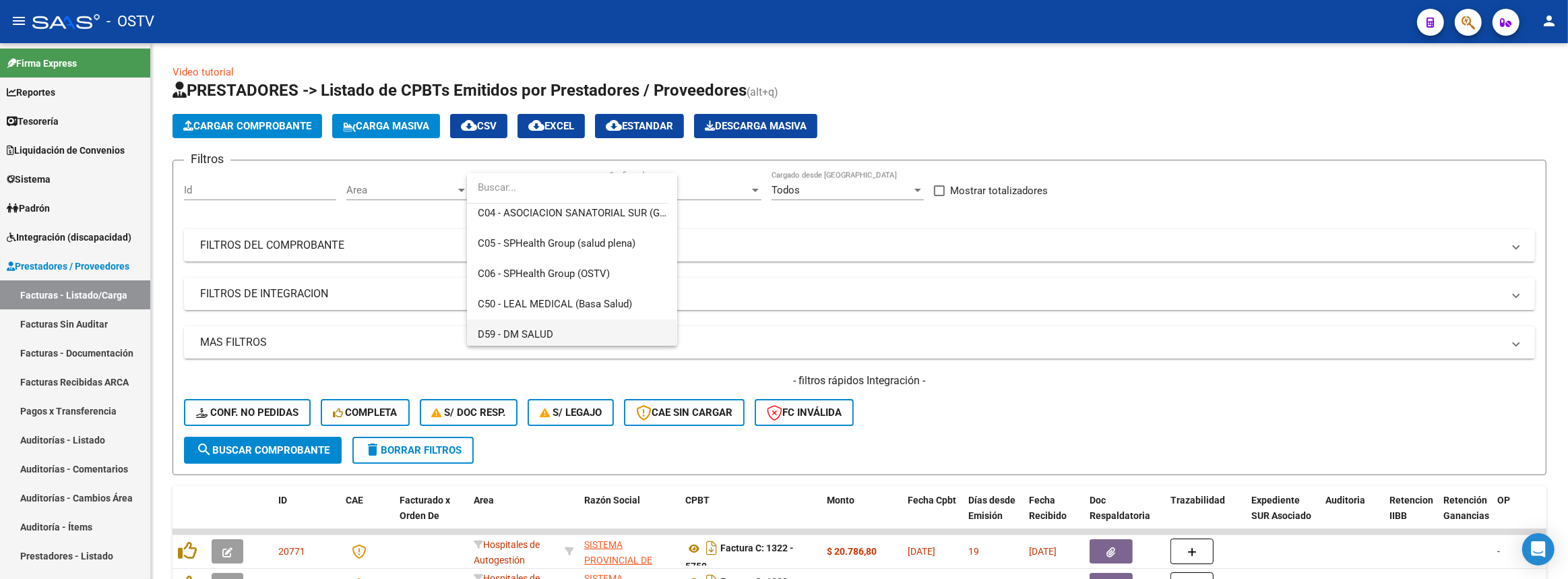
scroll to position [674, 0]
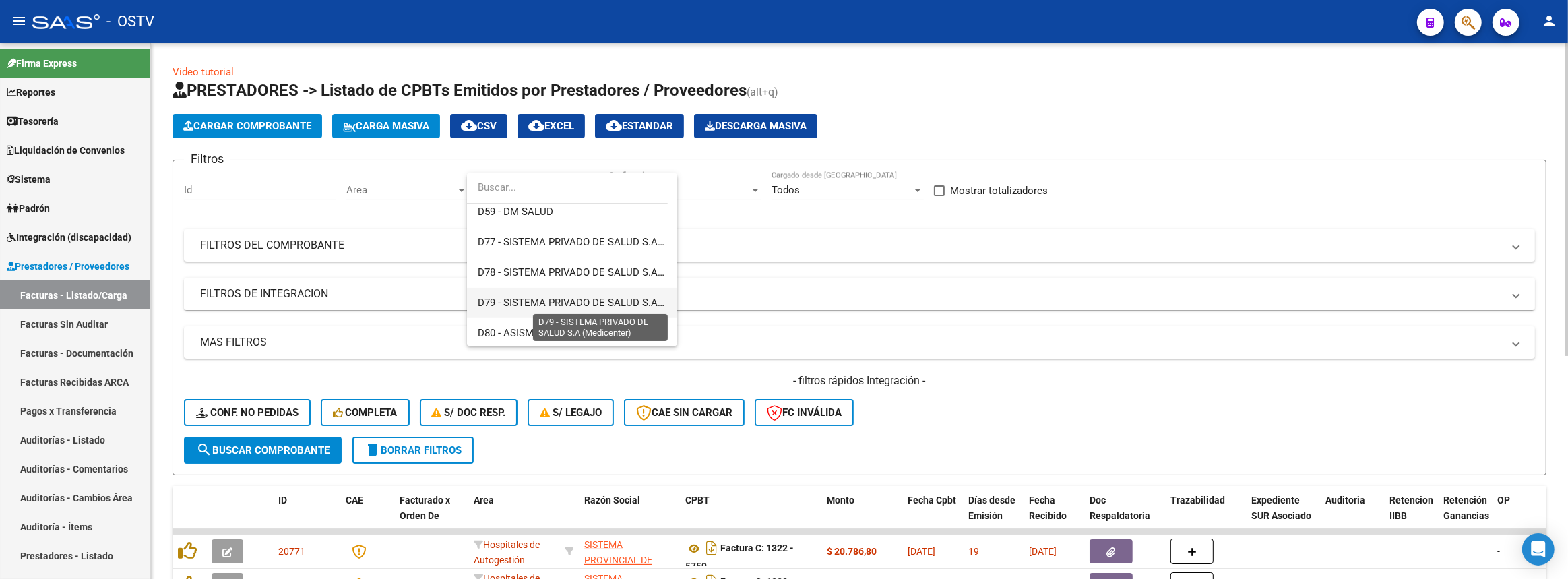
click at [565, 304] on span "D79 - SISTEMA PRIVADO DE SALUD S.A (Medicenter)" at bounding box center [598, 302] width 240 height 12
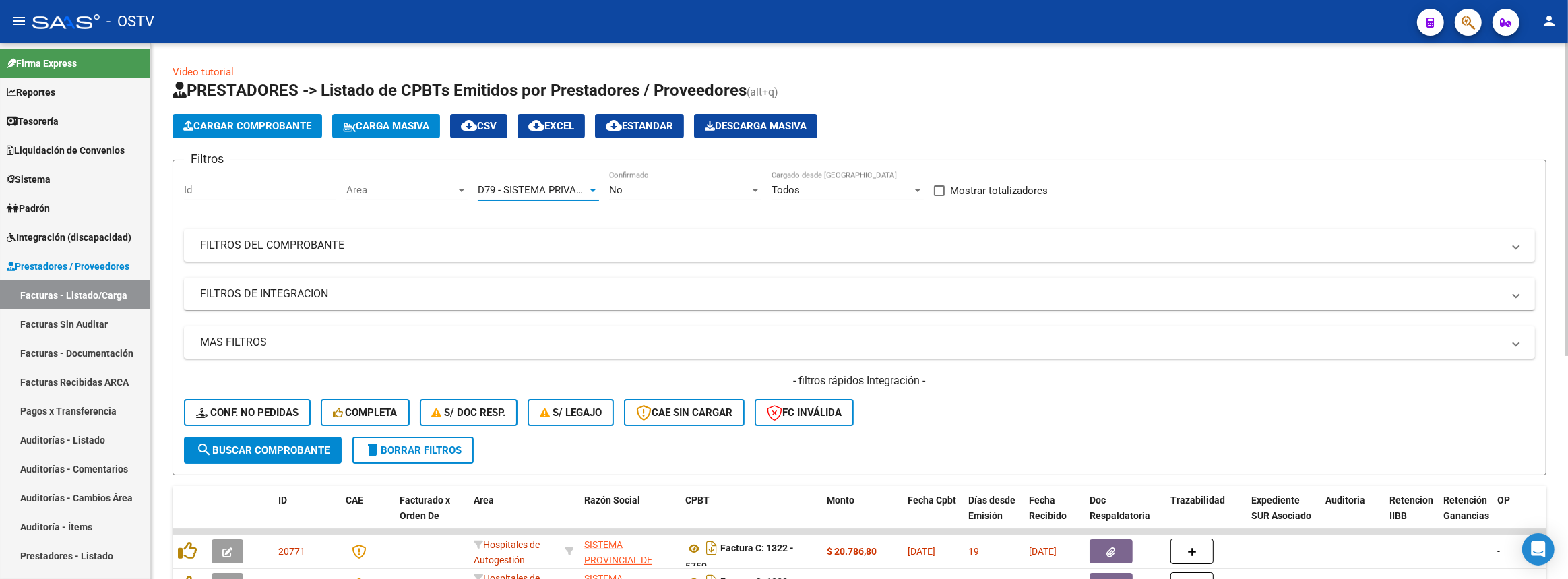
click at [241, 447] on span "search Buscar Comprobante" at bounding box center [262, 450] width 133 height 12
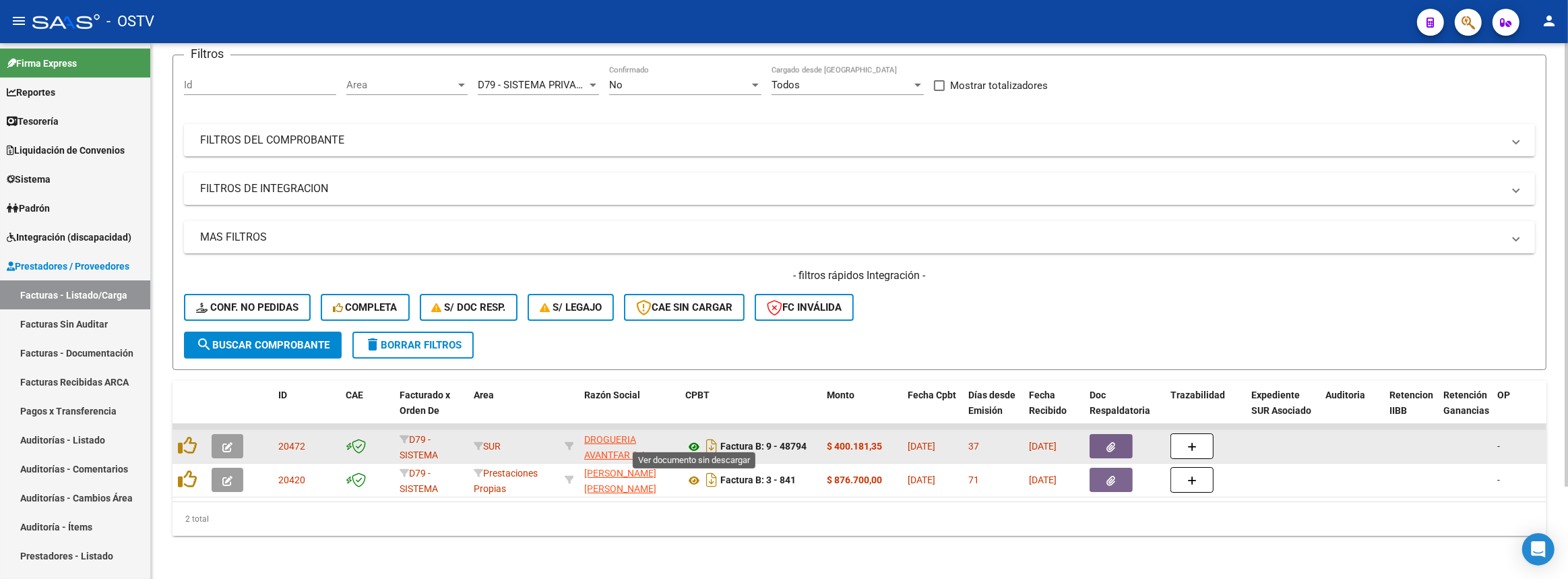
click at [693, 438] on icon at bounding box center [695, 447] width 18 height 16
click at [694, 438] on icon at bounding box center [695, 447] width 18 height 16
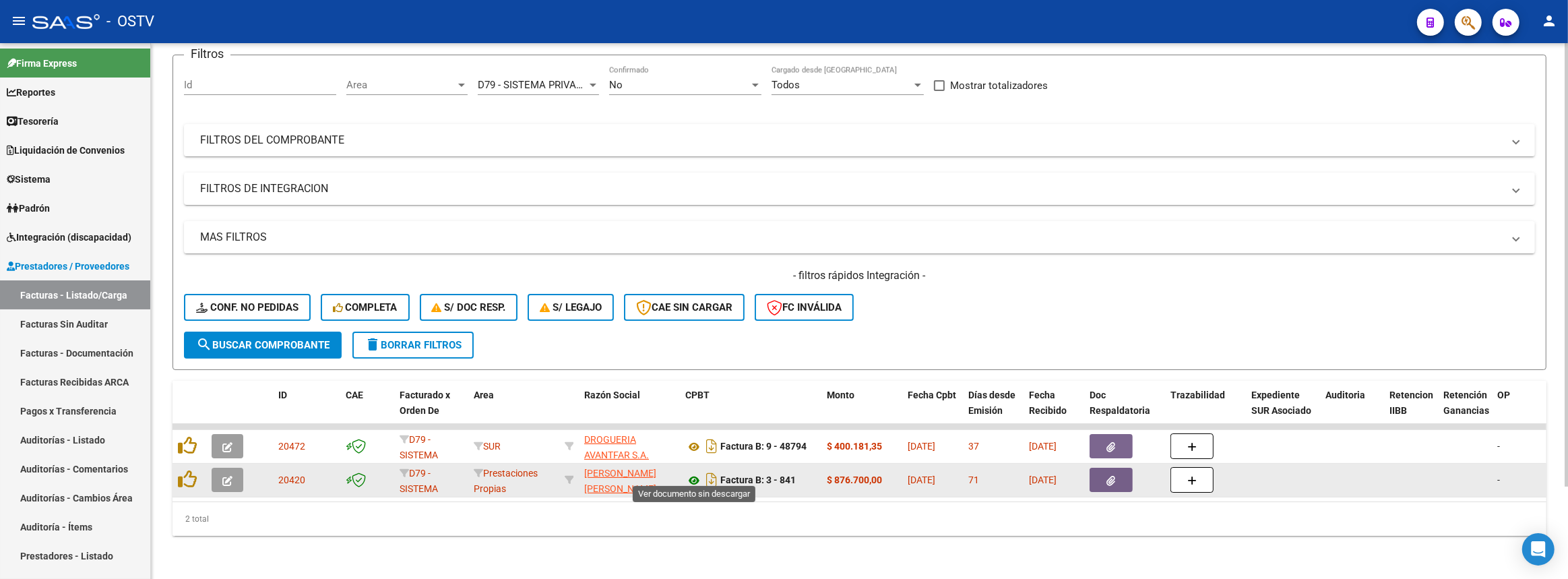
click at [690, 472] on icon at bounding box center [695, 481] width 18 height 16
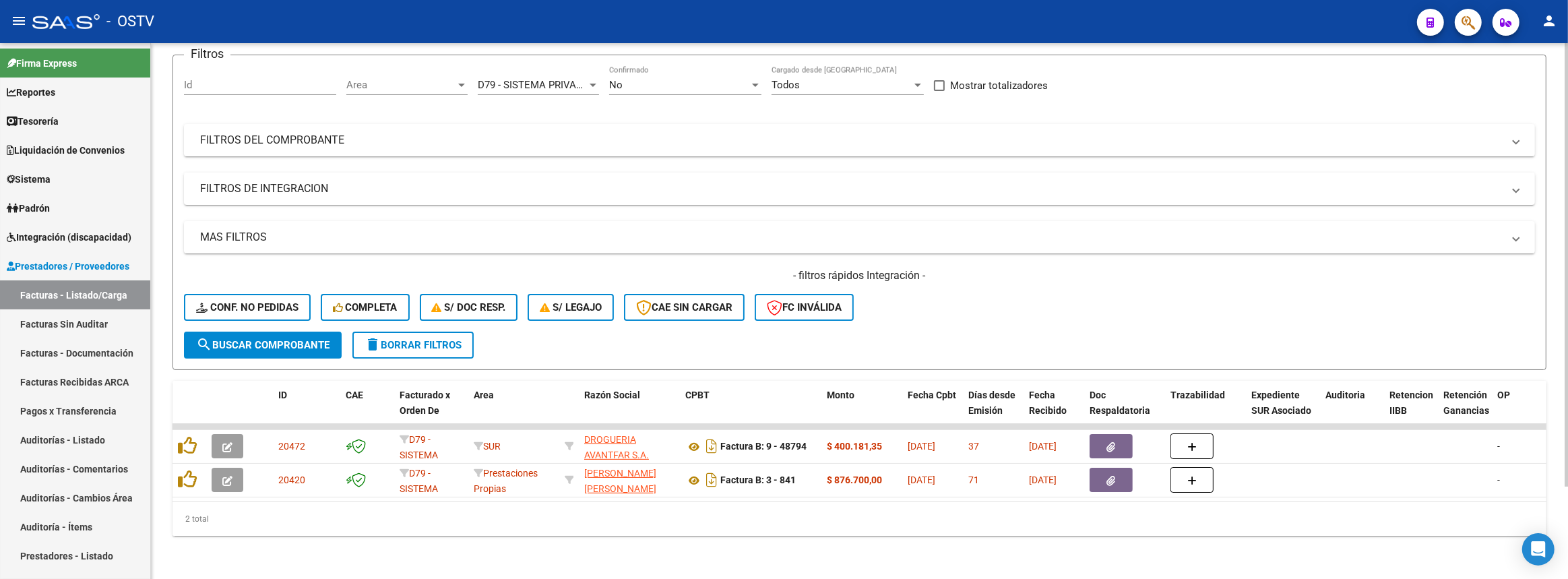
scroll to position [0, 0]
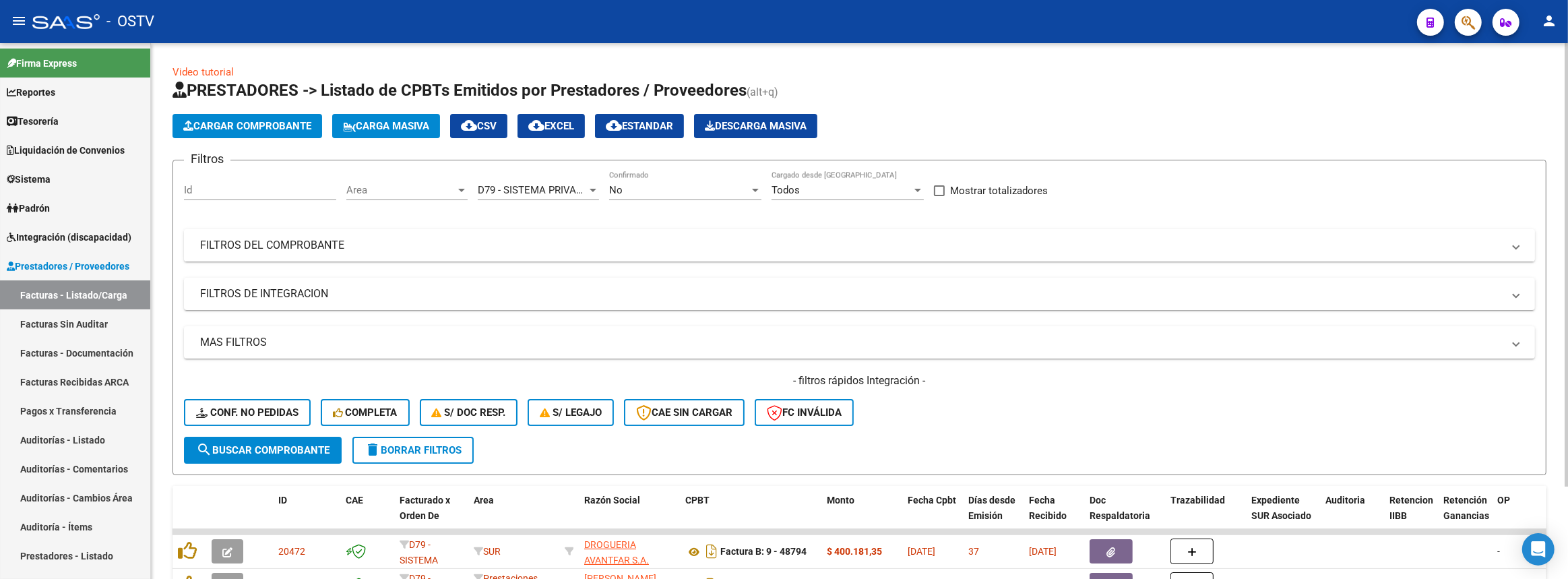
click at [799, 230] on mat-expansion-panel-header "FILTROS DEL COMPROBANTE" at bounding box center [859, 245] width 1352 height 32
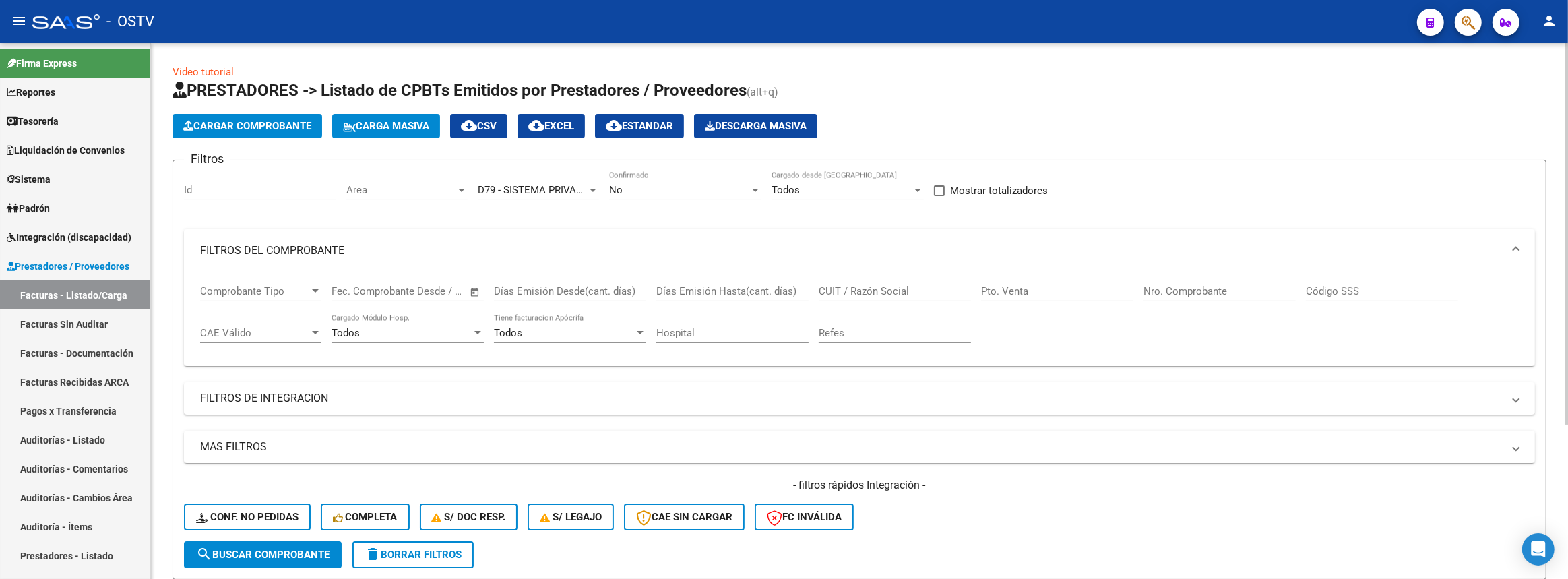
click at [1233, 281] on div "Nro. Comprobante" at bounding box center [1220, 287] width 152 height 29
click at [556, 184] on span "D79 - SISTEMA PRIVADO DE SALUD S.A (Medicenter)" at bounding box center [598, 190] width 240 height 12
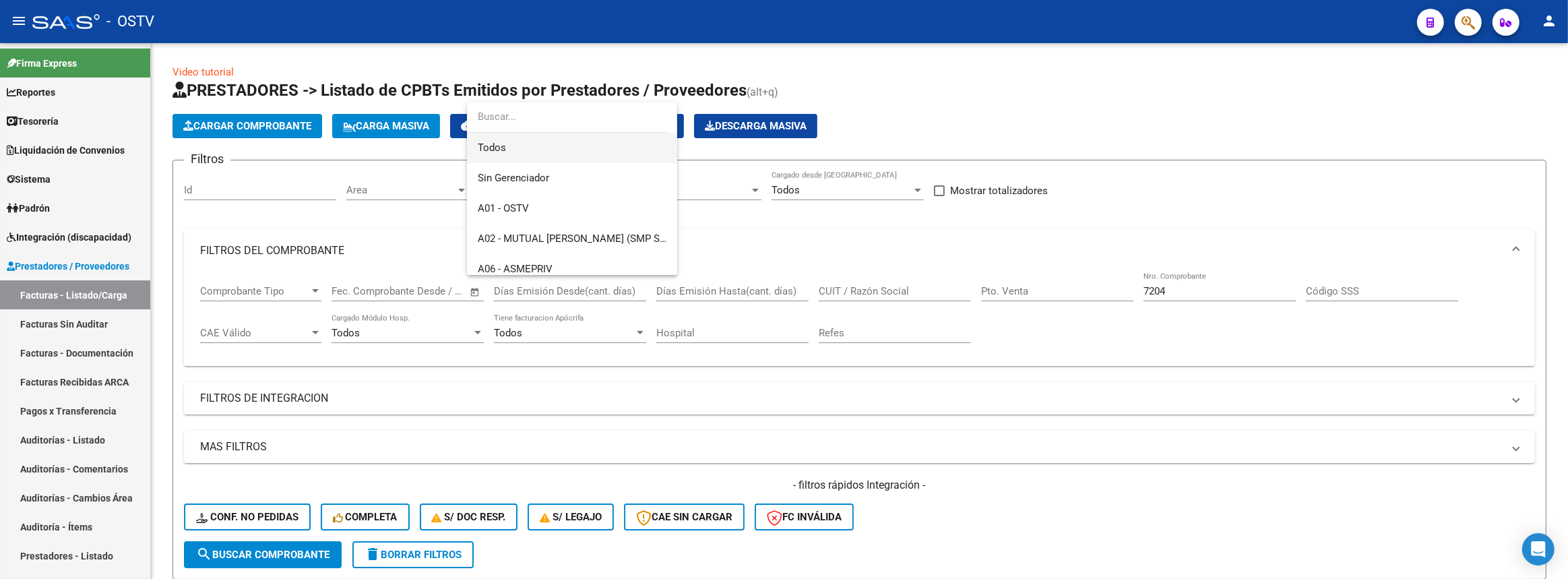
click at [526, 147] on span "Todos" at bounding box center [572, 147] width 188 height 30
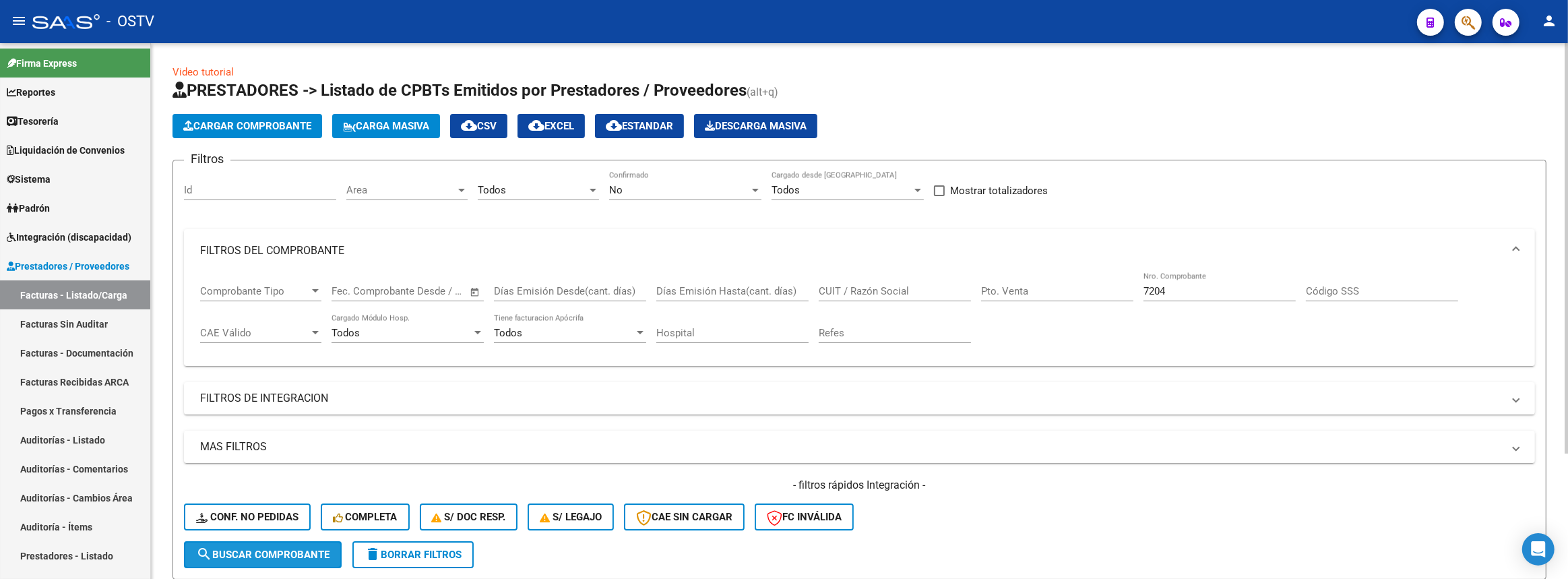
click at [262, 557] on span "search Buscar Comprobante" at bounding box center [262, 554] width 133 height 12
click at [630, 197] on div "No Confirmado" at bounding box center [685, 186] width 152 height 29
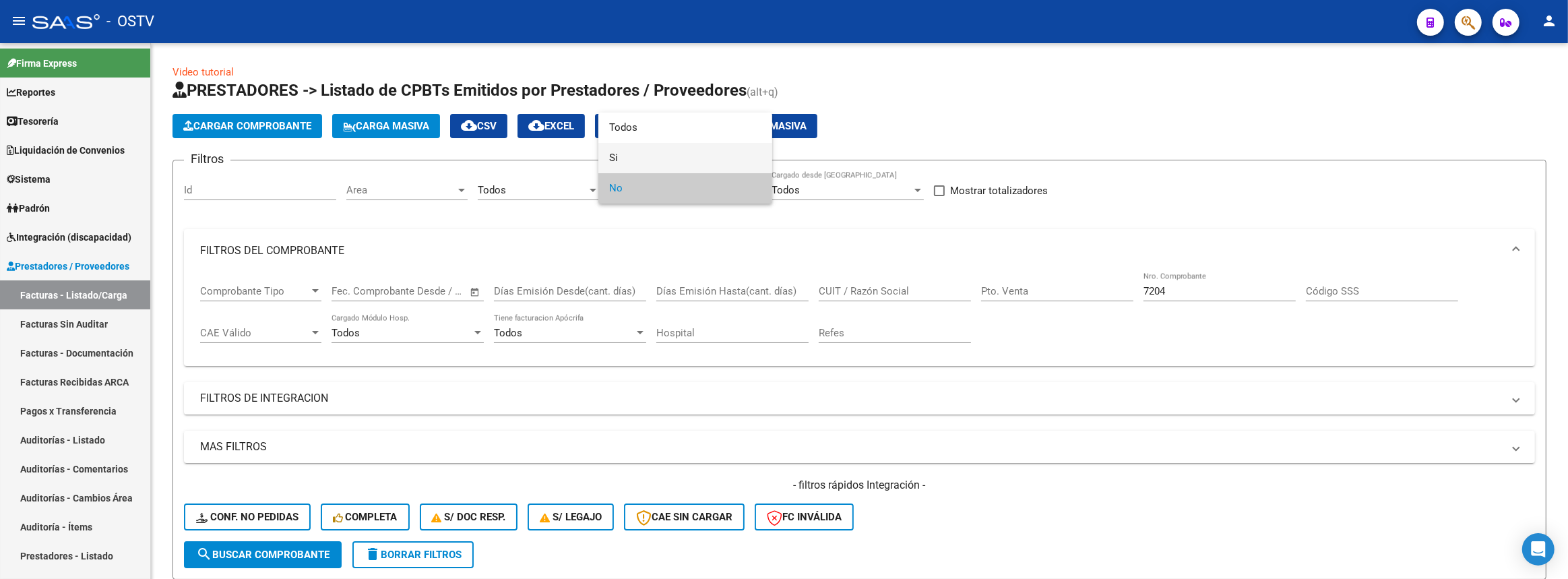
click at [631, 156] on span "Si" at bounding box center [685, 158] width 152 height 30
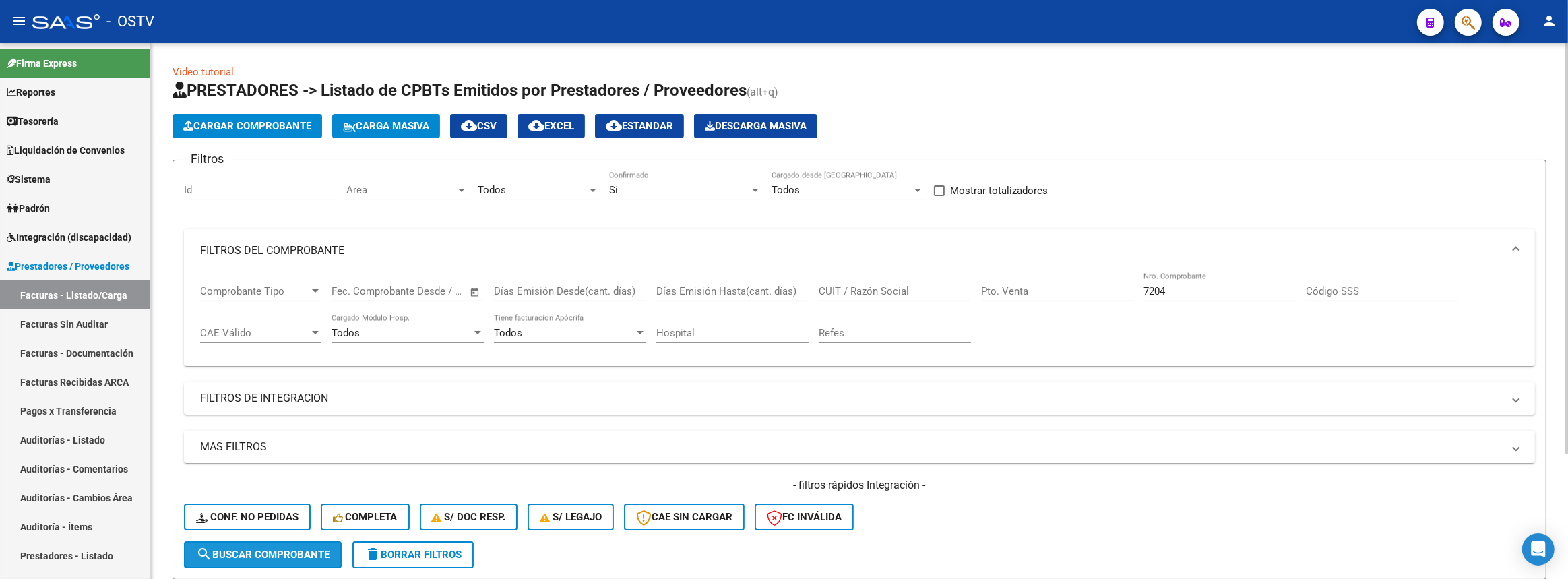
click at [309, 548] on span "search Buscar Comprobante" at bounding box center [262, 554] width 133 height 12
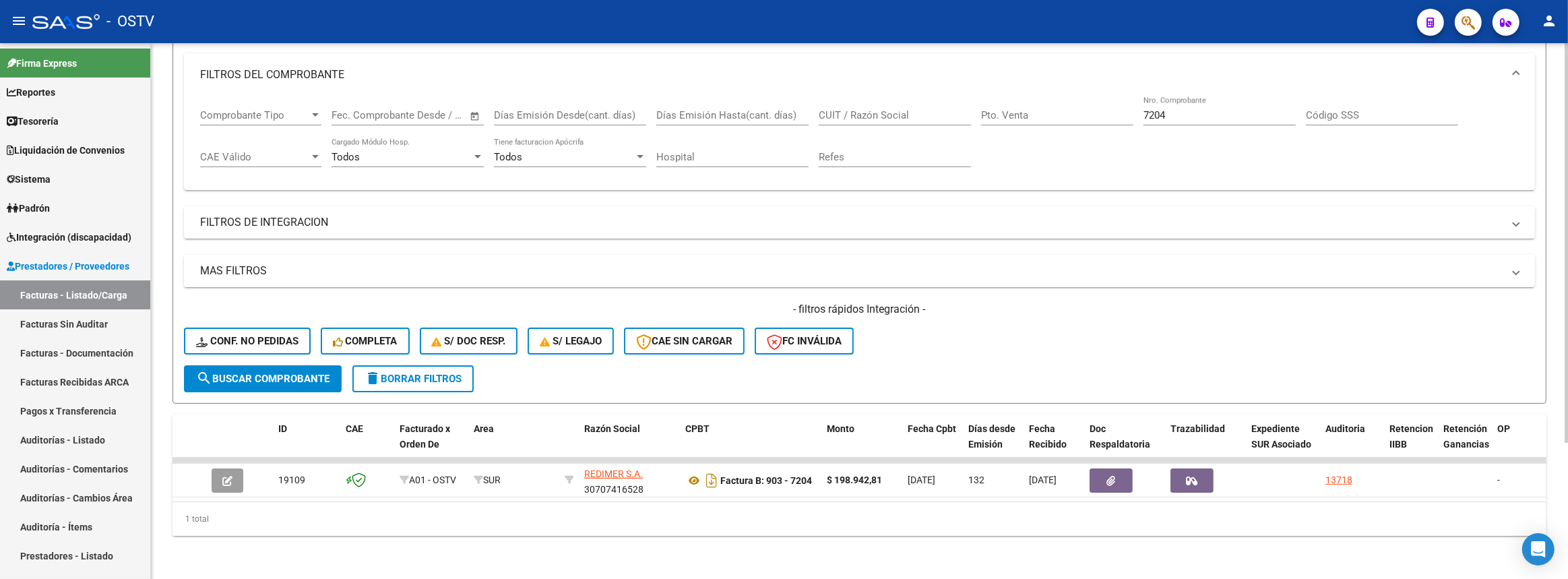
scroll to position [60, 0]
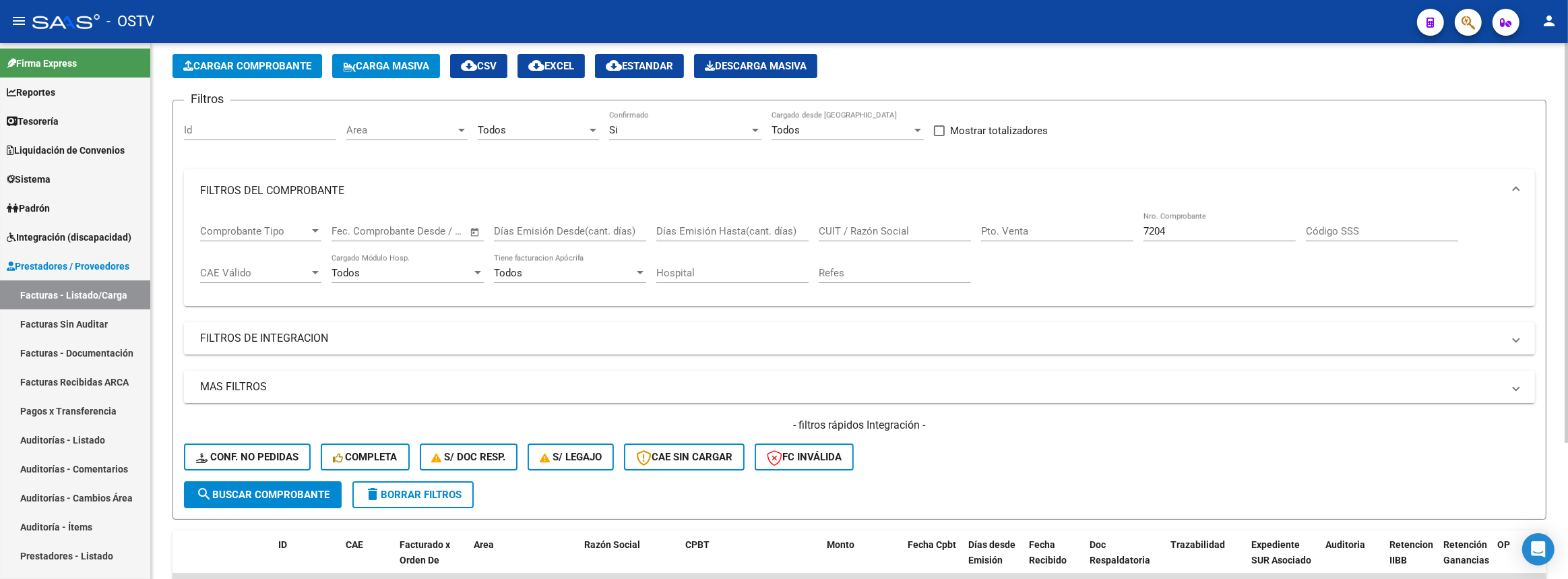
click at [1203, 229] on input "7204" at bounding box center [1220, 231] width 152 height 12
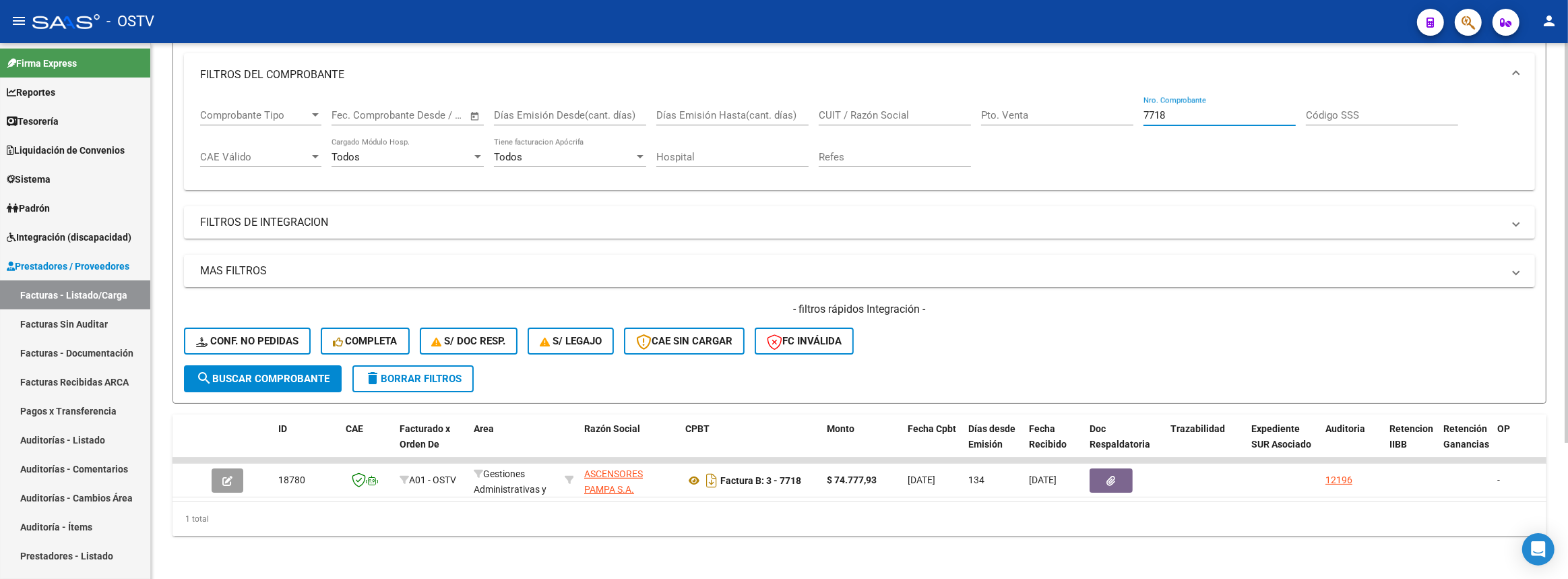
scroll to position [0, 0]
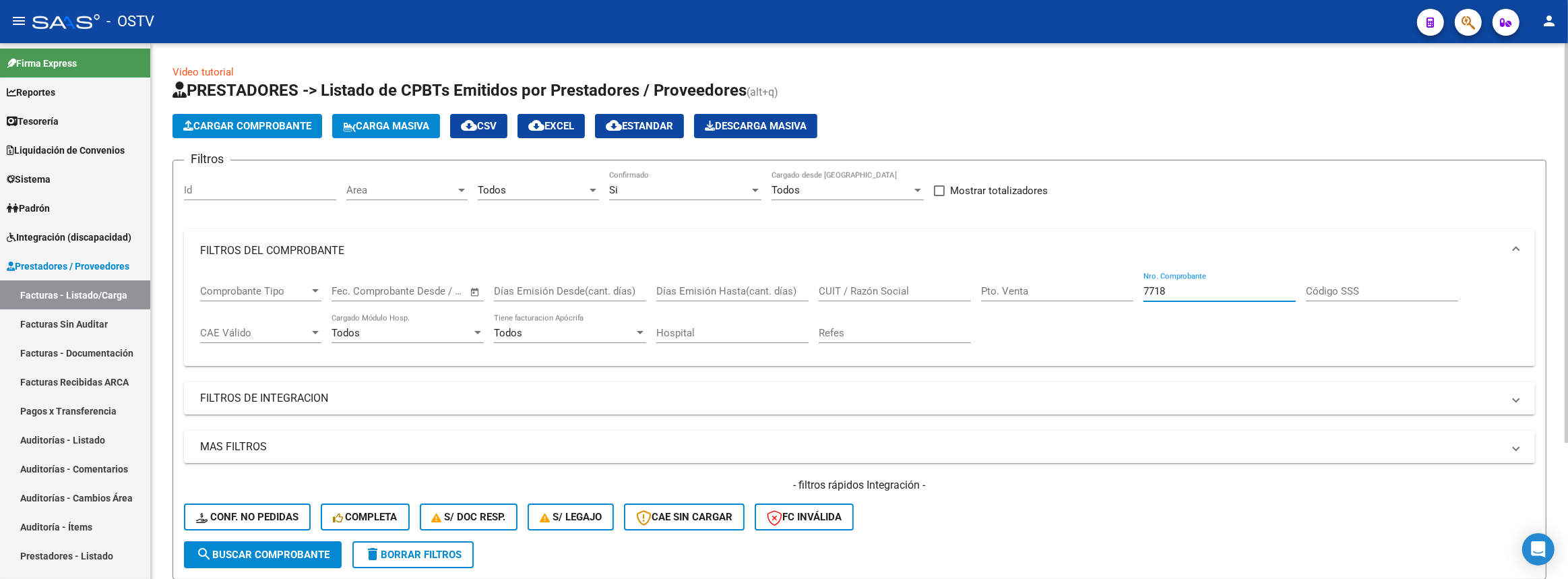
type input "7718"
click at [700, 188] on div "Si" at bounding box center [679, 190] width 140 height 12
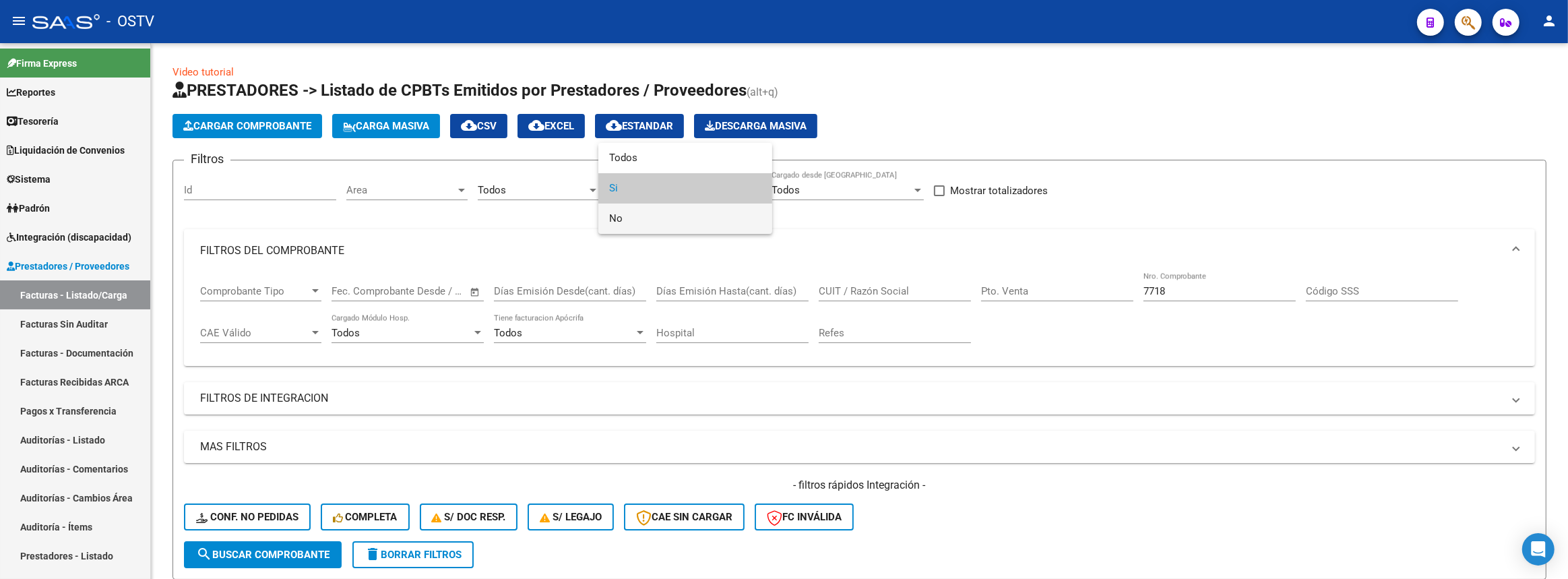
click at [669, 217] on span "No" at bounding box center [685, 218] width 152 height 30
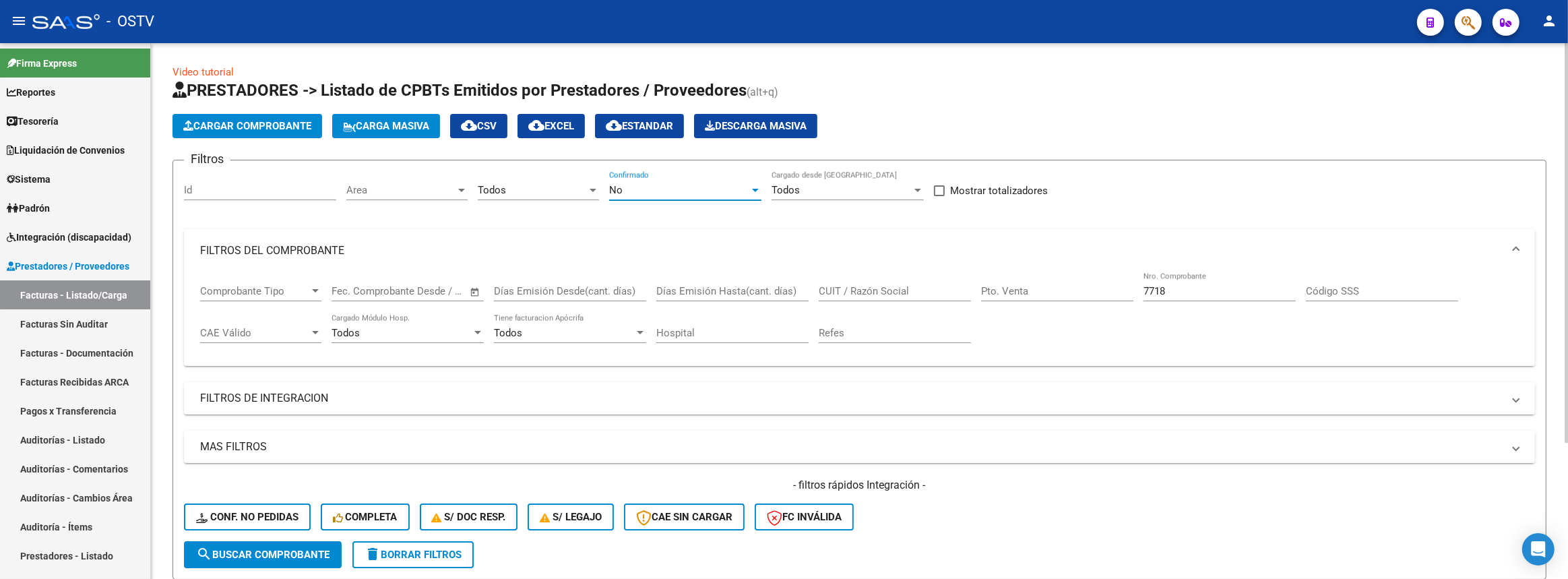
click at [261, 554] on span "search Buscar Comprobante" at bounding box center [262, 554] width 133 height 12
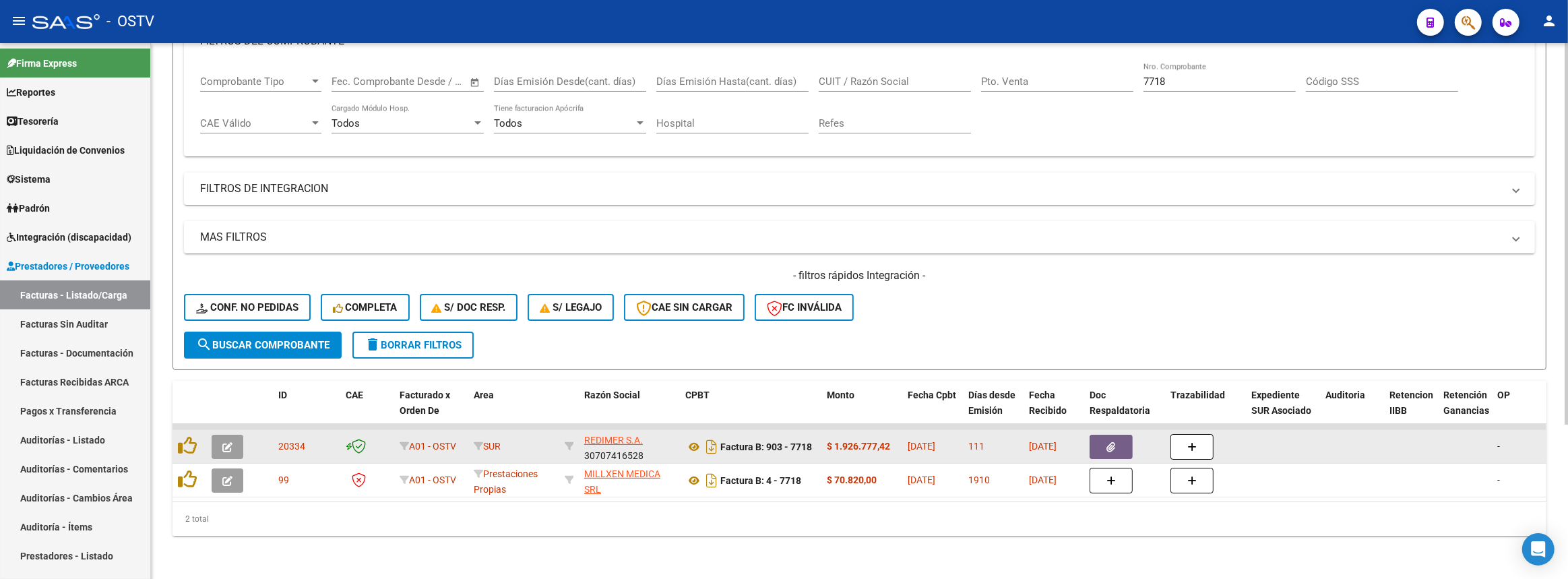
drag, startPoint x: 581, startPoint y: 429, endPoint x: 891, endPoint y: 433, distance: 310.0
copy div "REDIMER S.A. 30707416528 Factura B: 903 - 7718 $ 1.926.777,42"
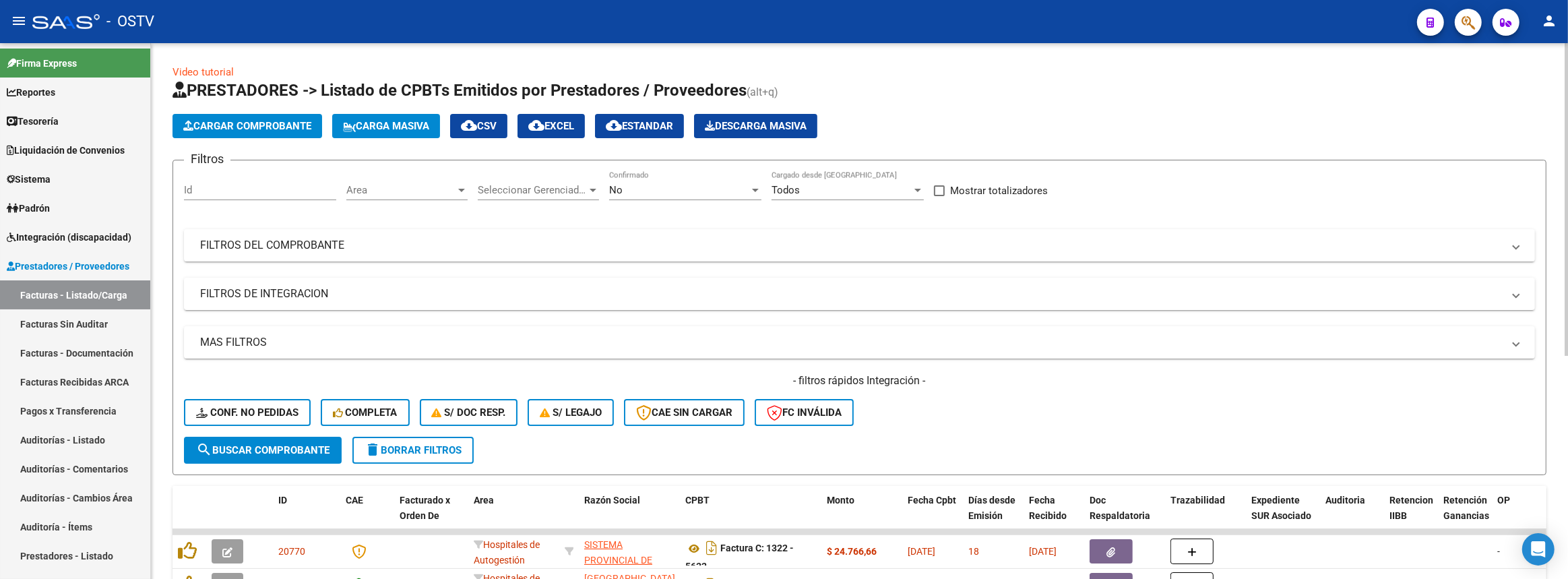
scroll to position [381, 0]
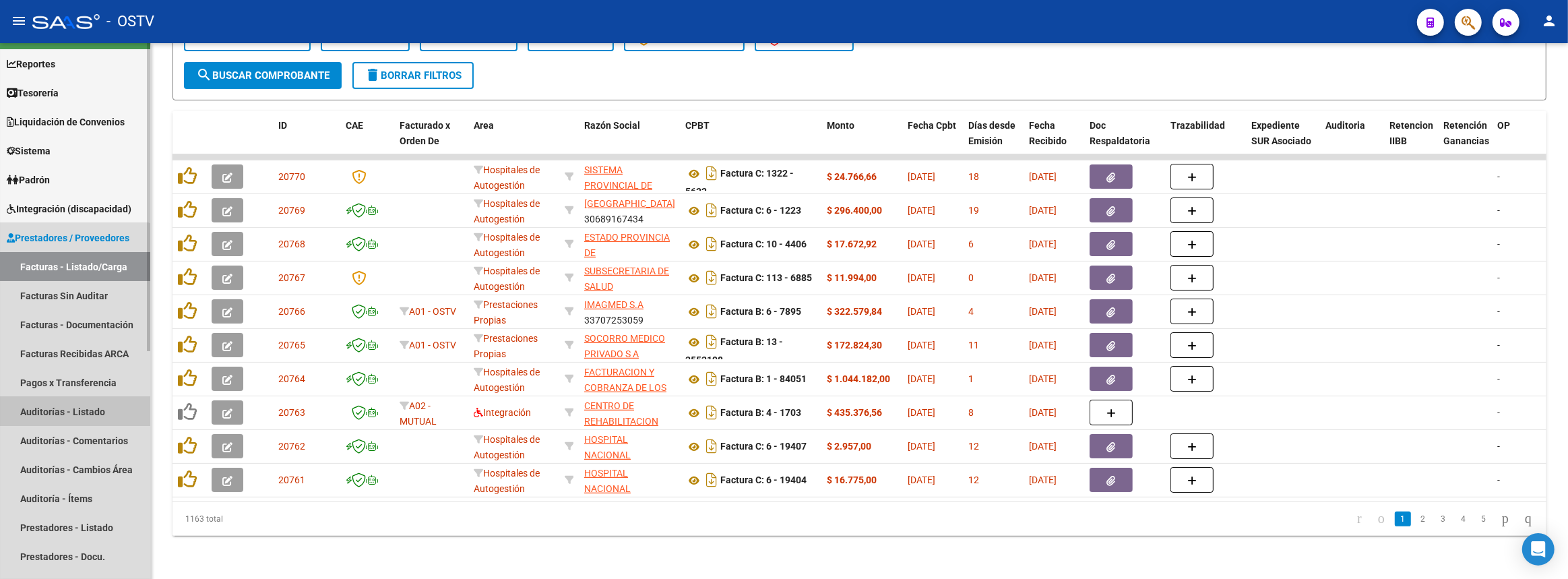
click at [74, 413] on link "Auditorías - Listado" at bounding box center [75, 411] width 150 height 29
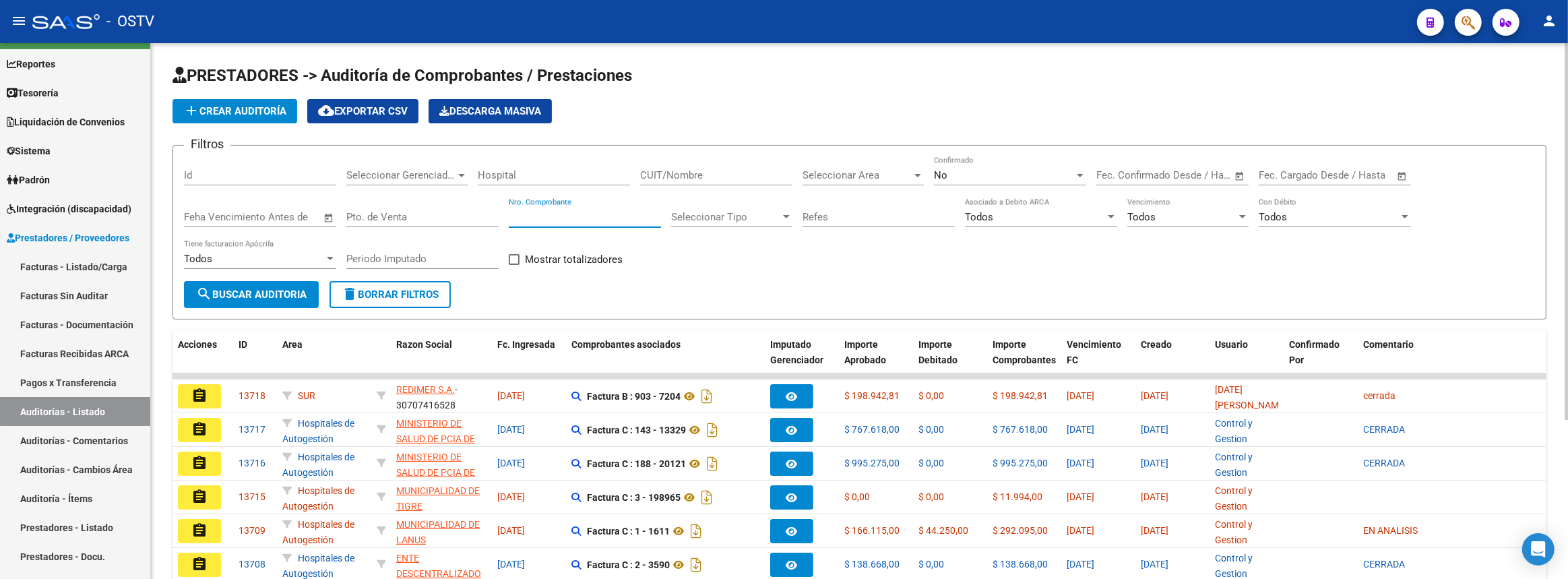
click at [598, 212] on input "Nro. Comprobante" at bounding box center [585, 217] width 152 height 12
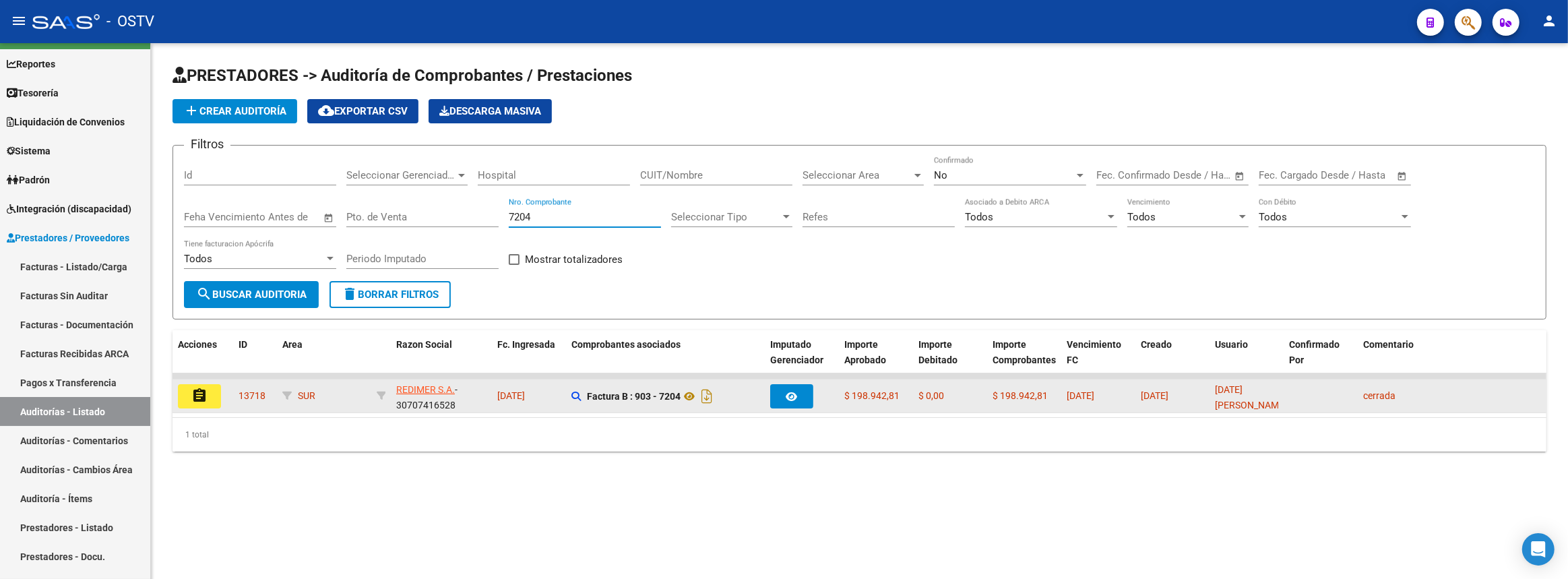
type input "7204"
click at [195, 392] on mat-icon "assignment" at bounding box center [199, 395] width 16 height 16
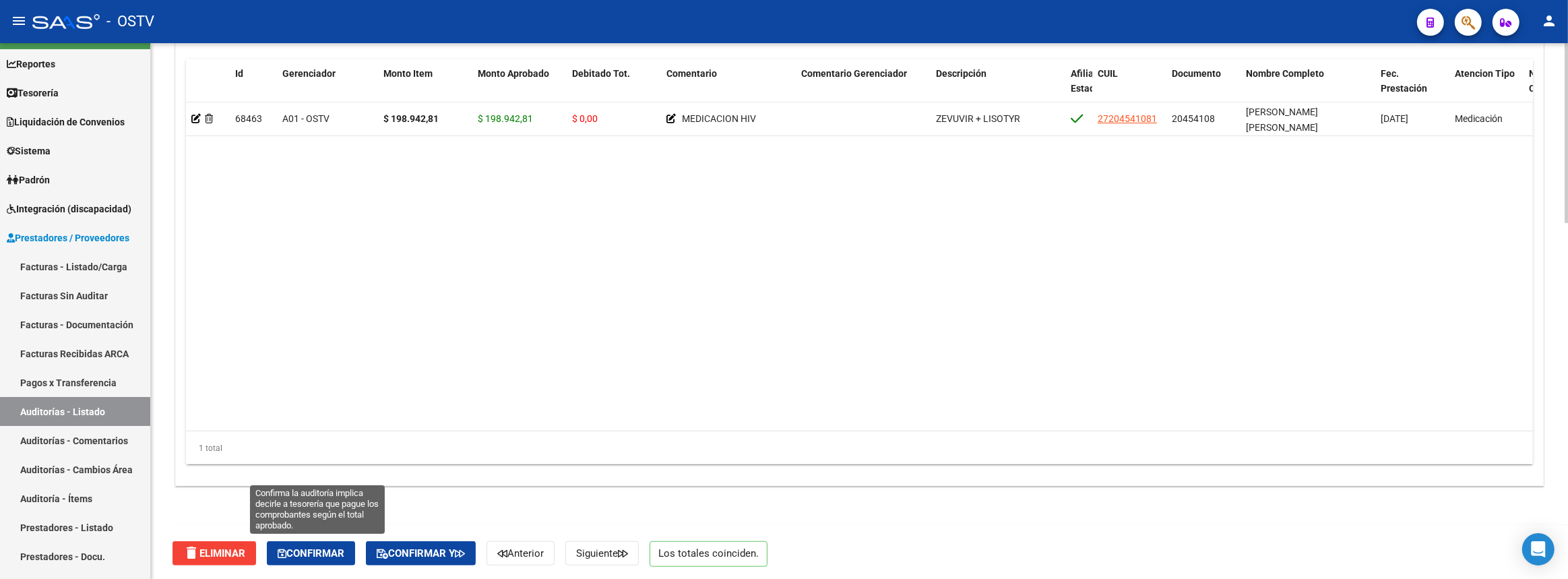
click at [325, 553] on span "Confirmar" at bounding box center [311, 553] width 67 height 12
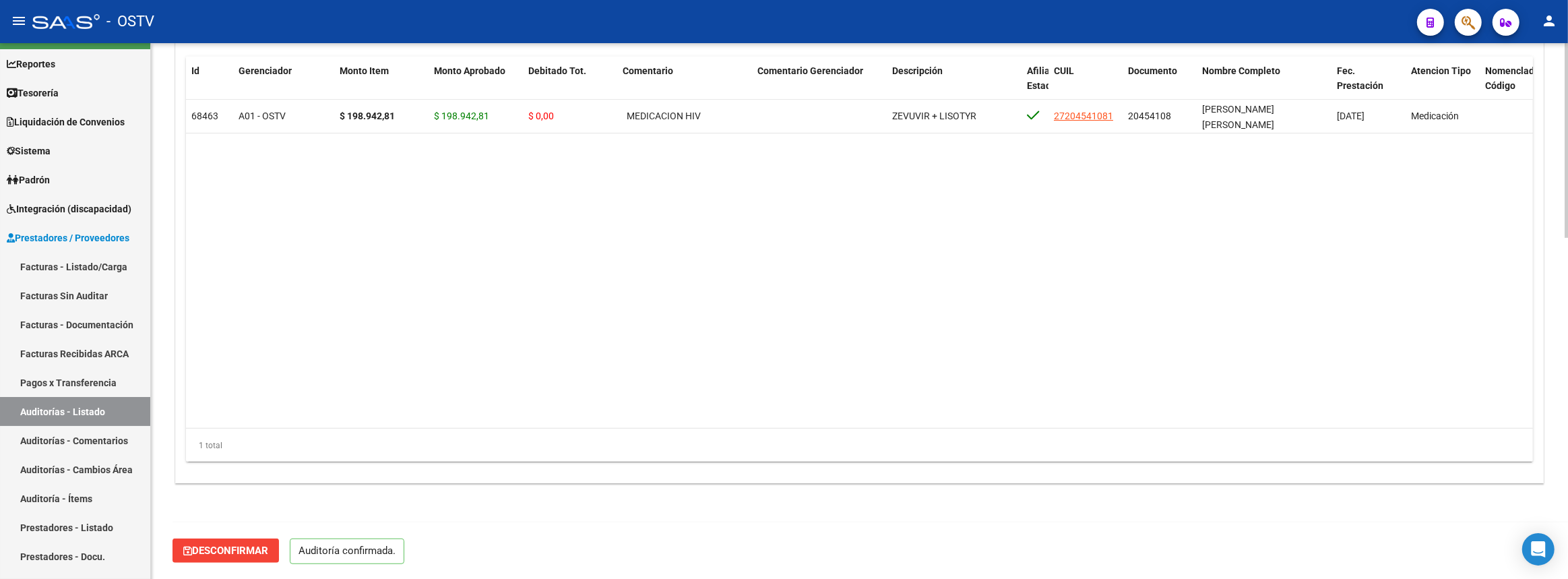
scroll to position [937, 0]
type input "202508"
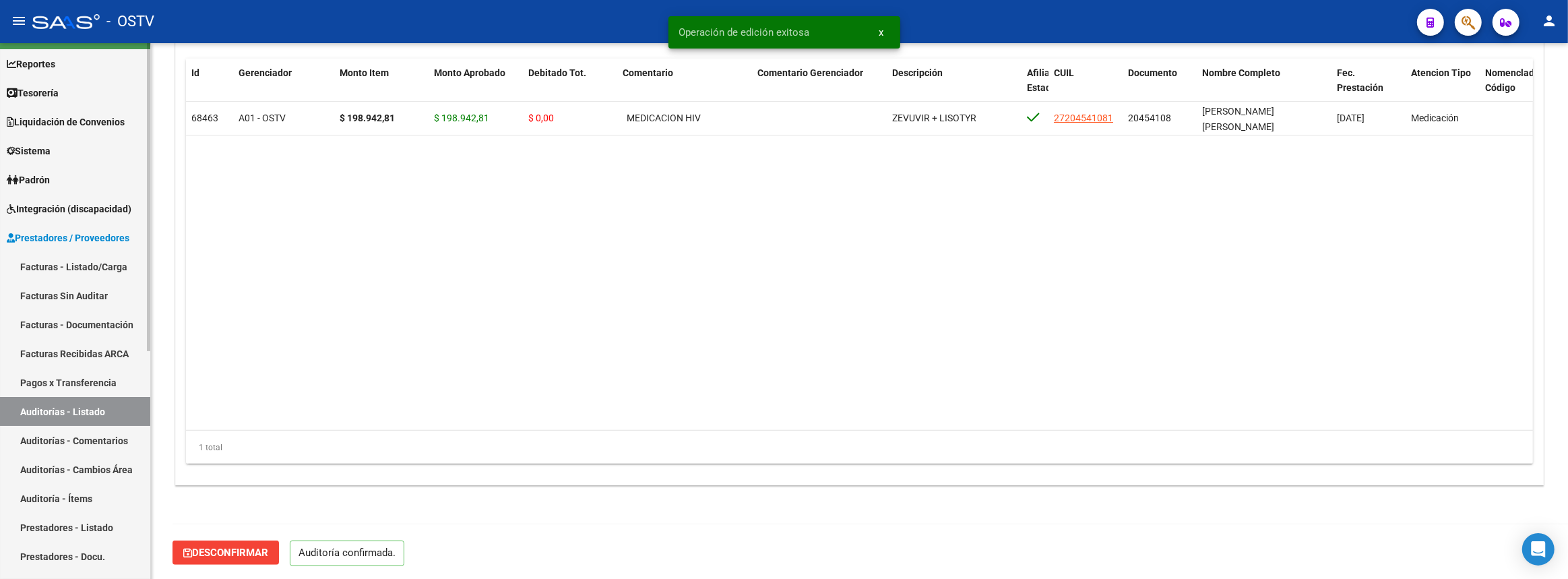
click at [124, 408] on link "Auditorías - Listado" at bounding box center [75, 411] width 150 height 29
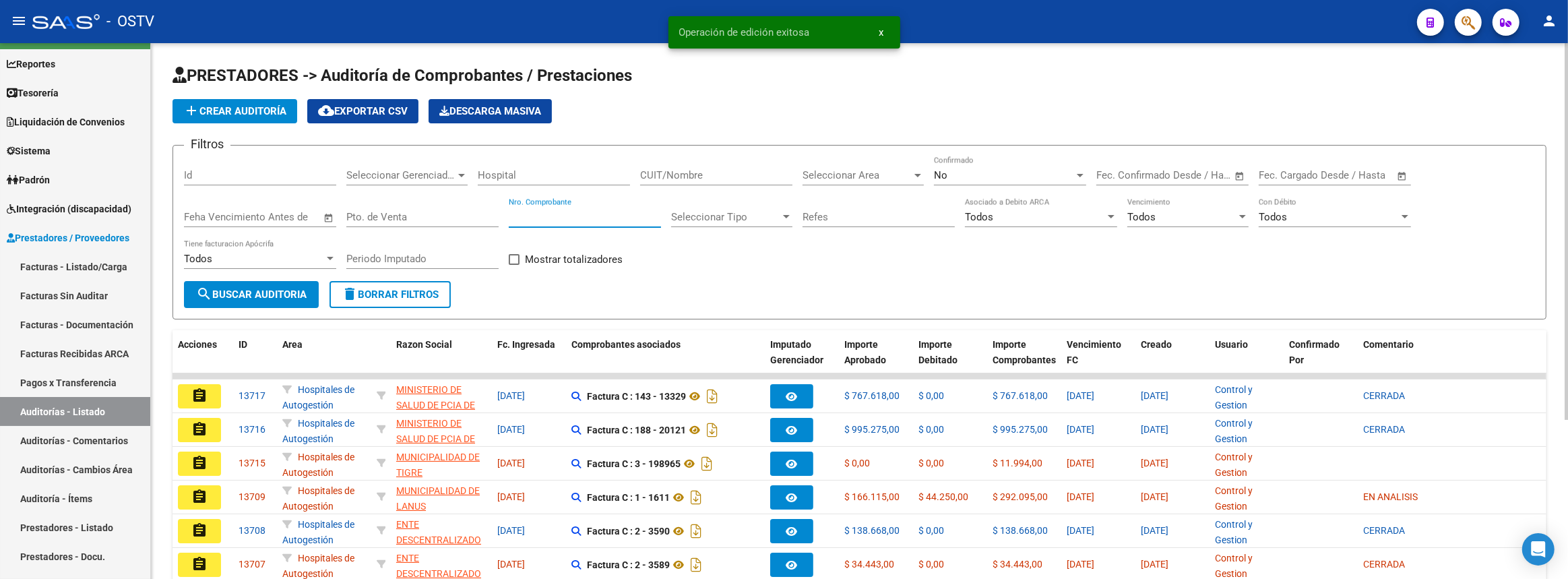
click at [611, 212] on input "Nro. Comprobante" at bounding box center [585, 217] width 152 height 12
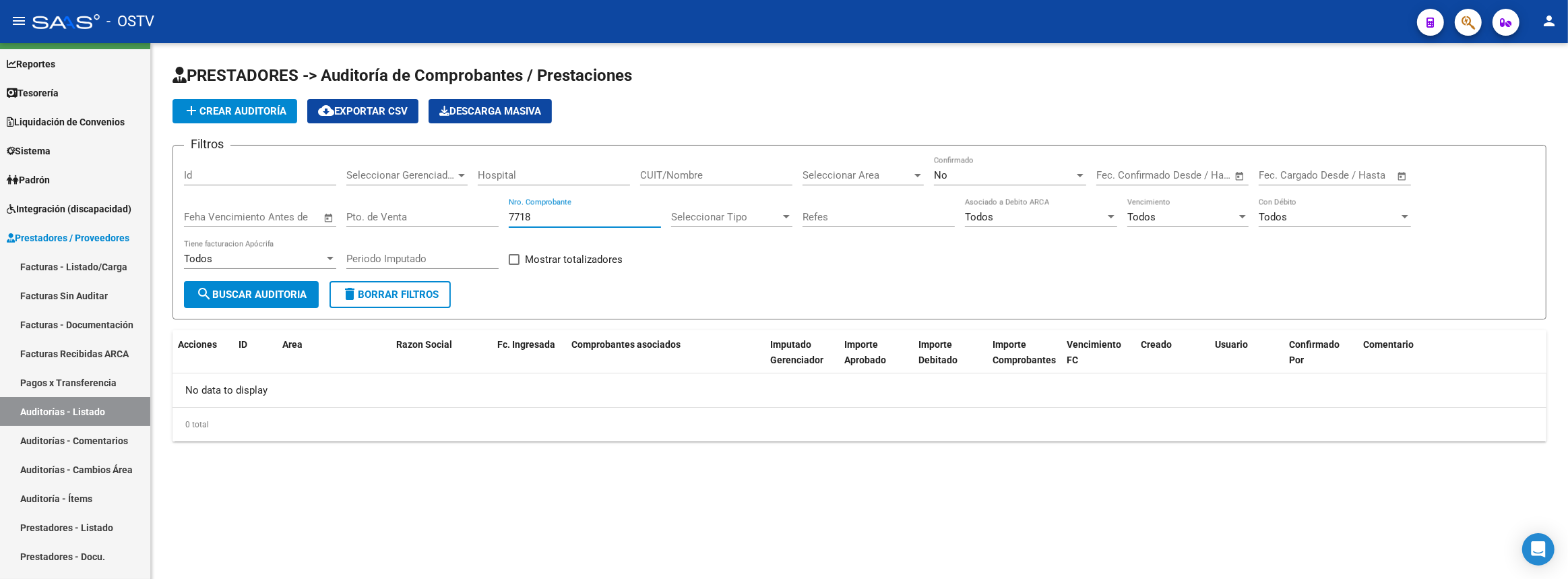
type input "7718"
click at [291, 293] on span "search Buscar Auditoria" at bounding box center [251, 294] width 111 height 12
click at [1020, 169] on div "No" at bounding box center [1004, 175] width 140 height 12
drag, startPoint x: 1011, startPoint y: 144, endPoint x: 856, endPoint y: 178, distance: 158.7
click at [1011, 143] on span "Si" at bounding box center [1010, 143] width 152 height 30
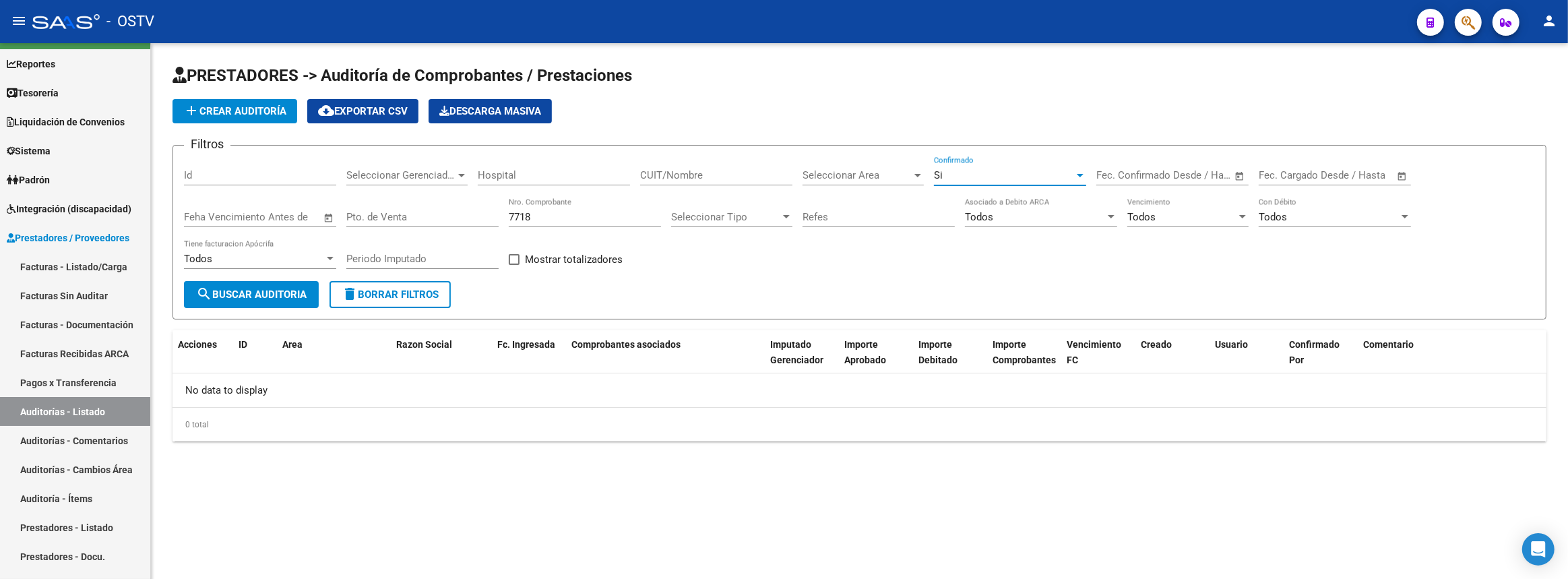
click at [256, 289] on span "search Buscar Auditoria" at bounding box center [251, 294] width 111 height 12
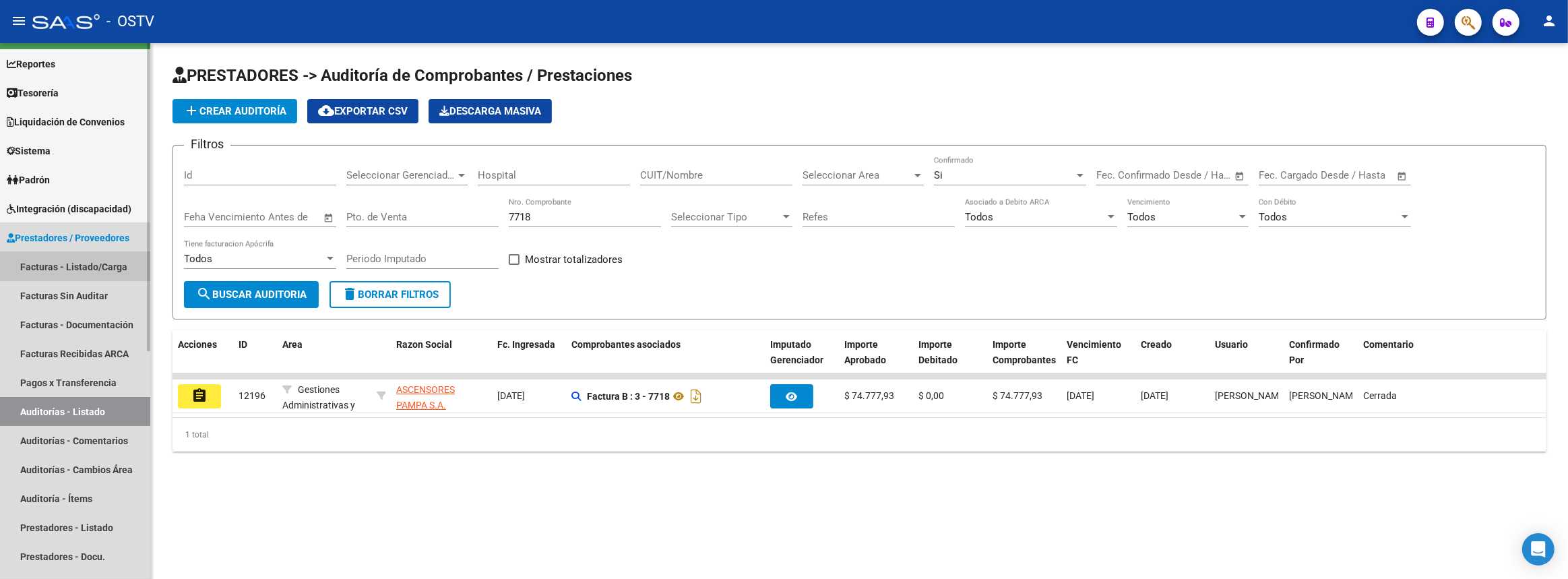
click at [72, 270] on link "Facturas - Listado/Carga" at bounding box center [75, 266] width 150 height 29
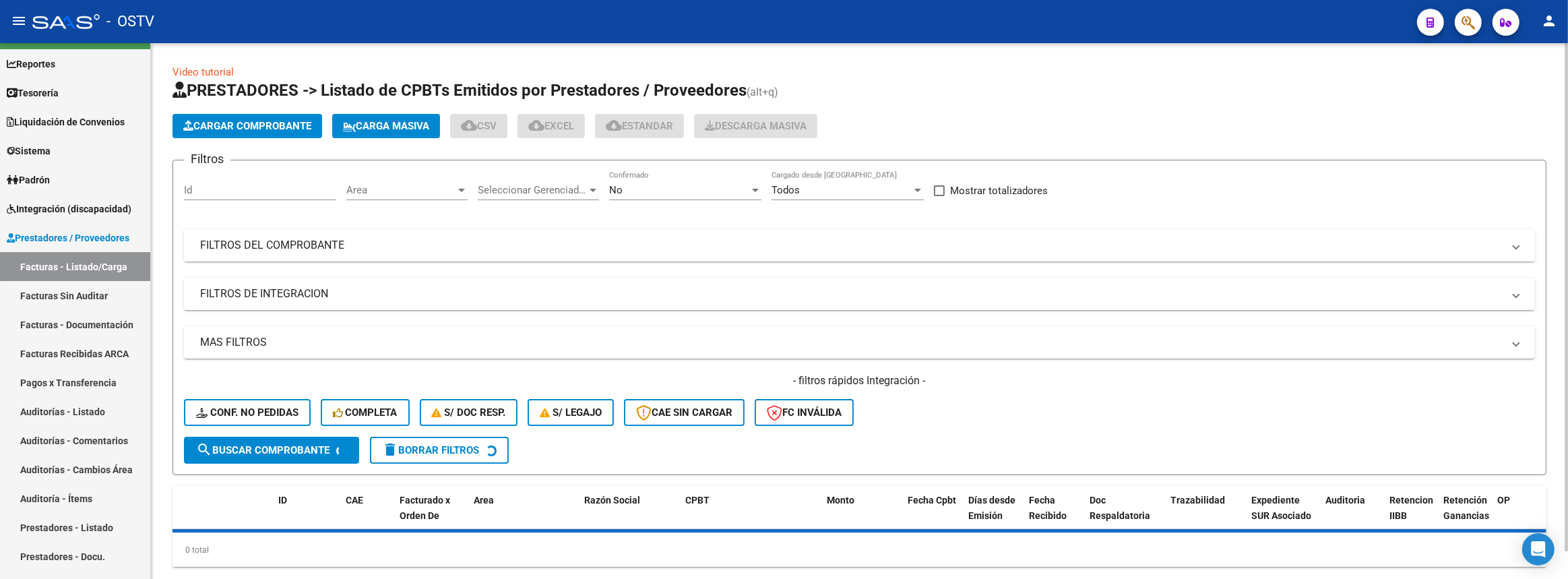
click at [594, 242] on mat-panel-title "FILTROS DEL COMPROBANTE" at bounding box center [852, 245] width 1303 height 15
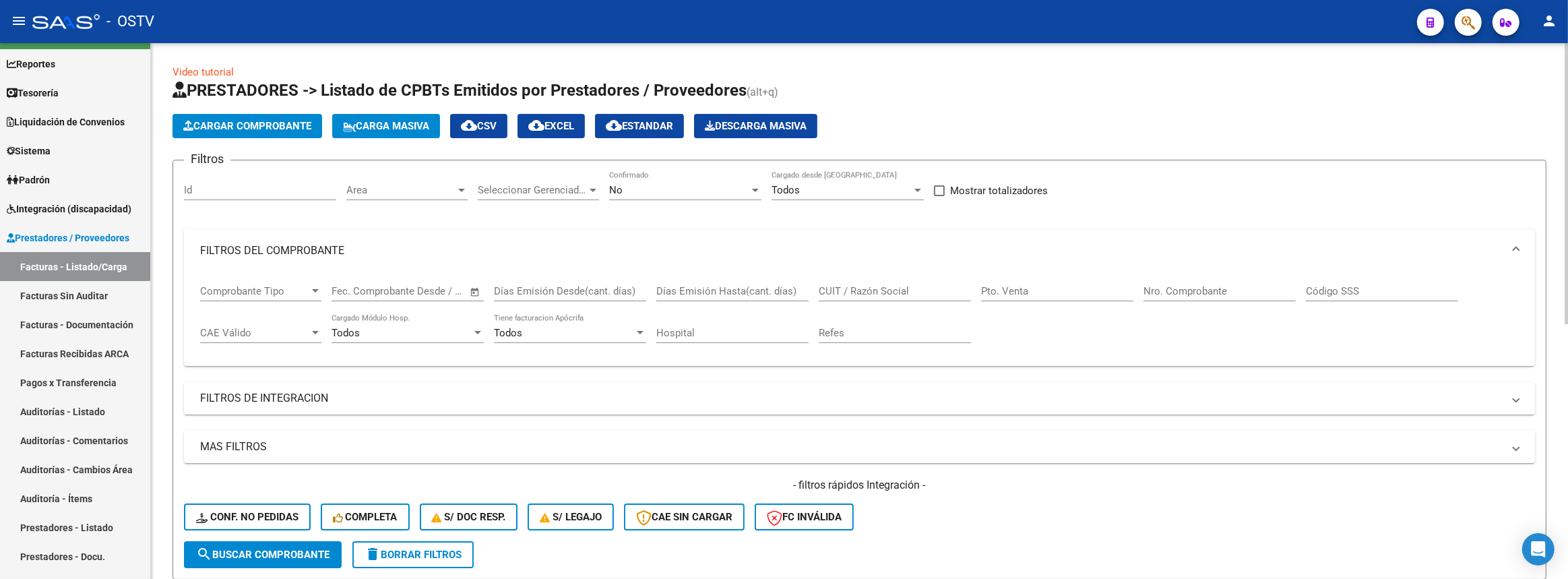
click at [1233, 293] on input "Nro. Comprobante" at bounding box center [1220, 291] width 152 height 12
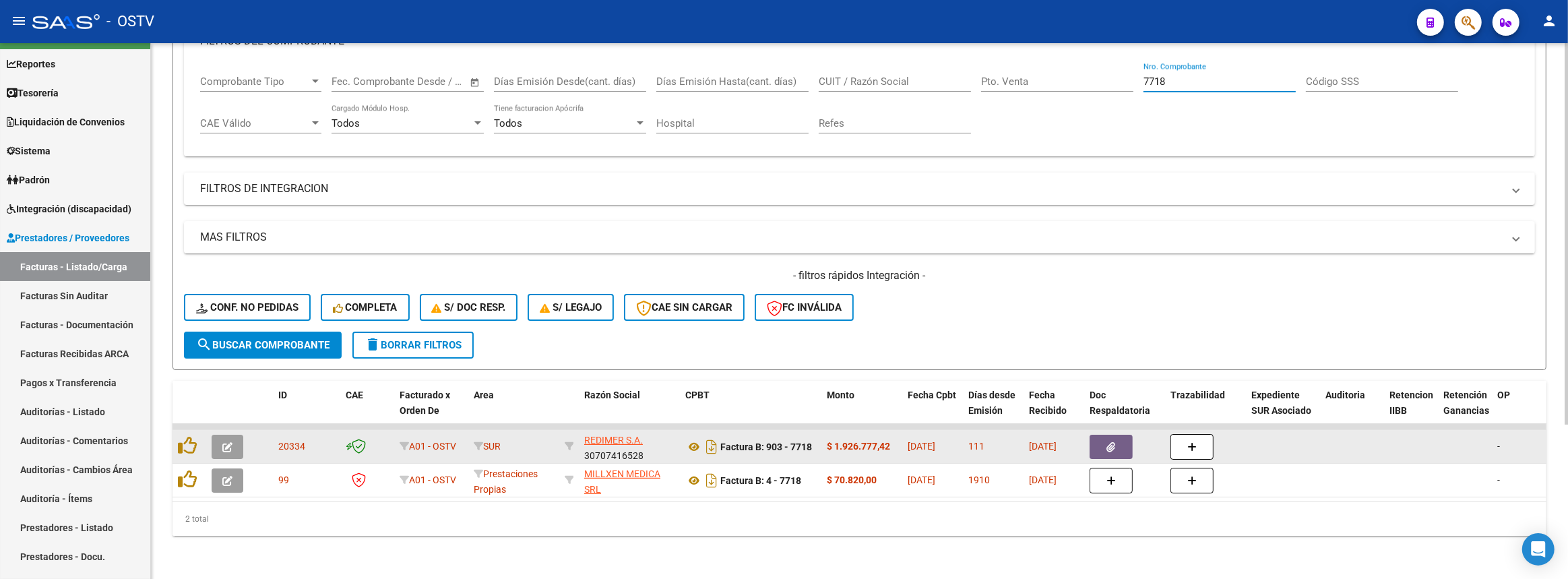
type input "7718"
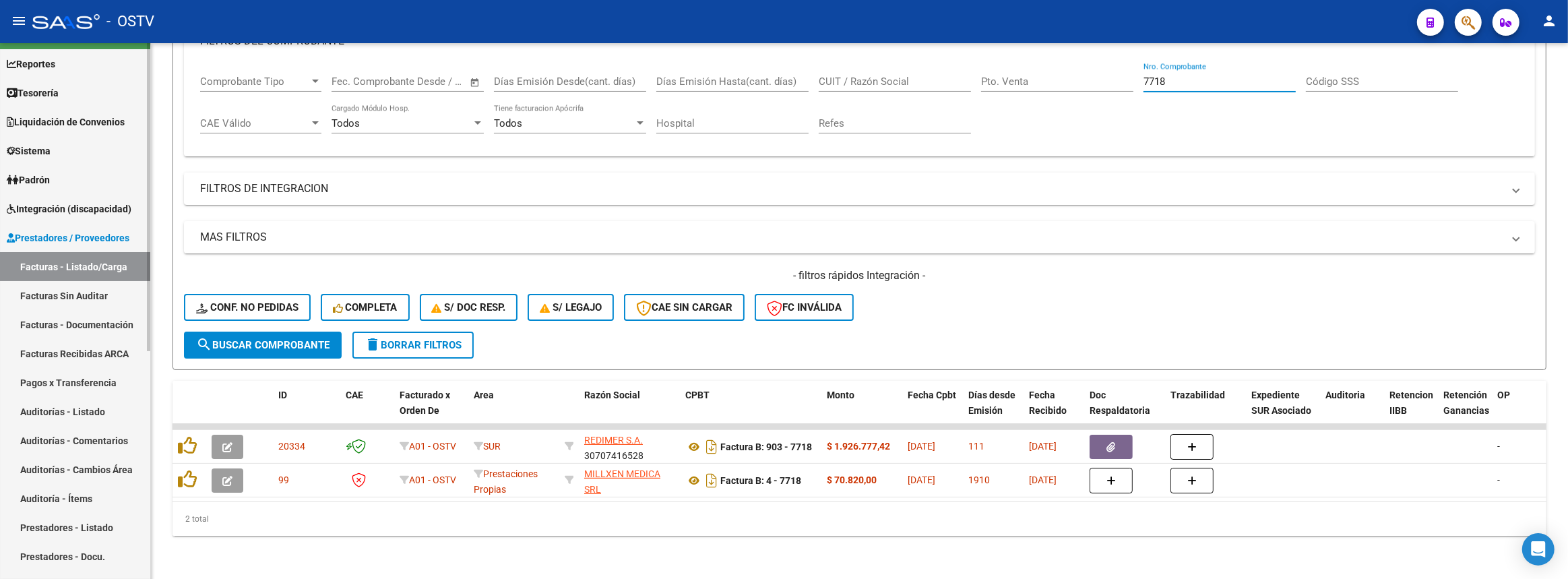
click at [97, 415] on link "Auditorías - Listado" at bounding box center [75, 411] width 150 height 29
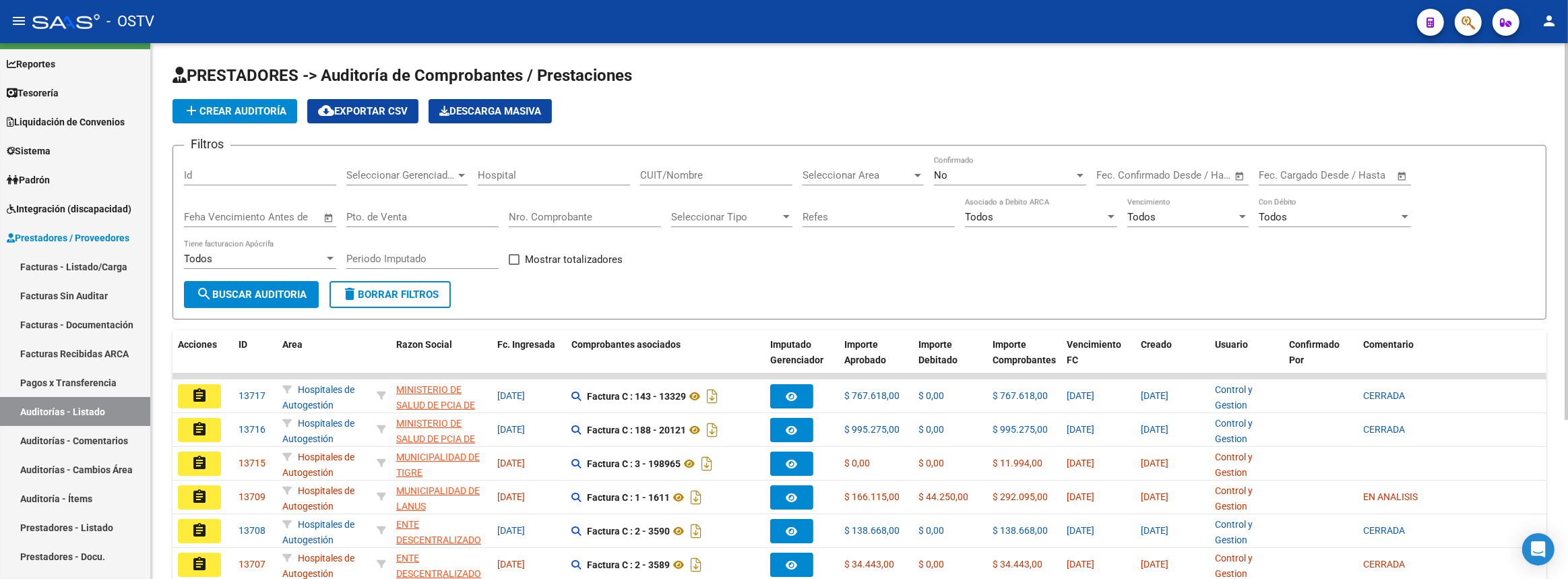
click at [616, 211] on input "Nro. Comprobante" at bounding box center [585, 217] width 152 height 12
type input "7204"
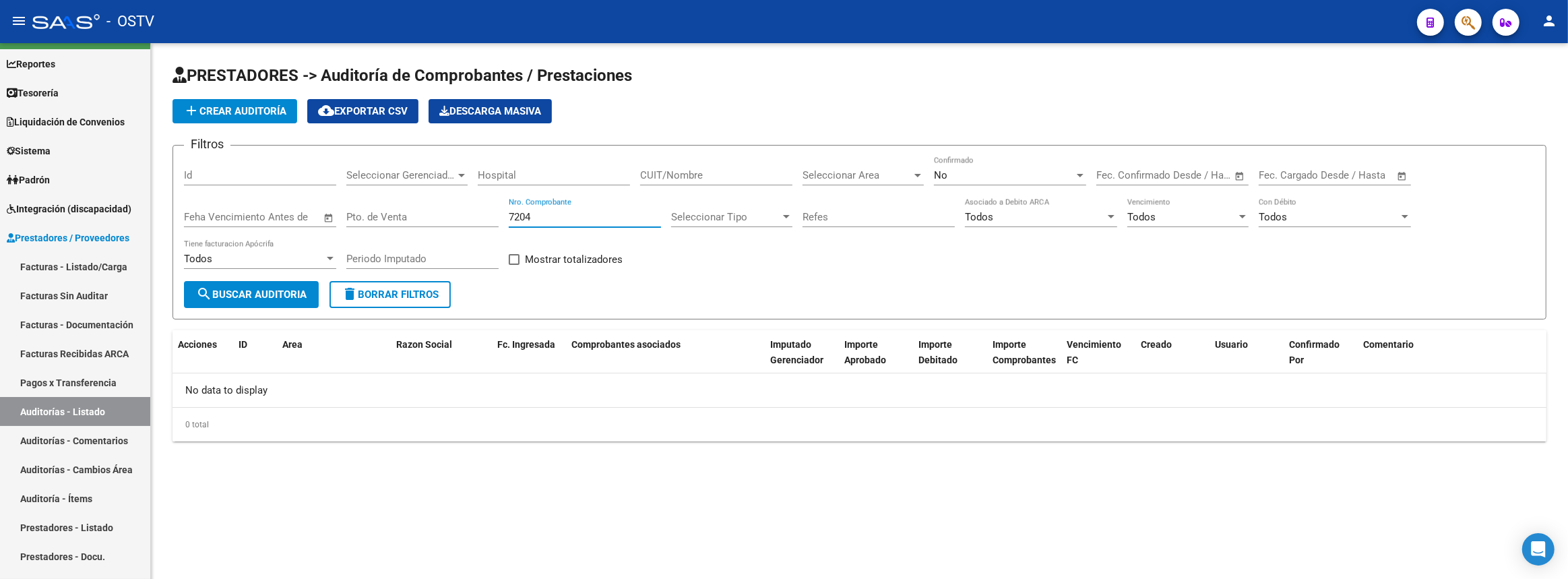
drag, startPoint x: 543, startPoint y: 216, endPoint x: 360, endPoint y: 223, distance: 183.1
click at [360, 215] on div "Filtros Id Seleccionar Gerenciador Seleccionar Gerenciador Hospital CUIT/Nombre…" at bounding box center [859, 218] width 1352 height 125
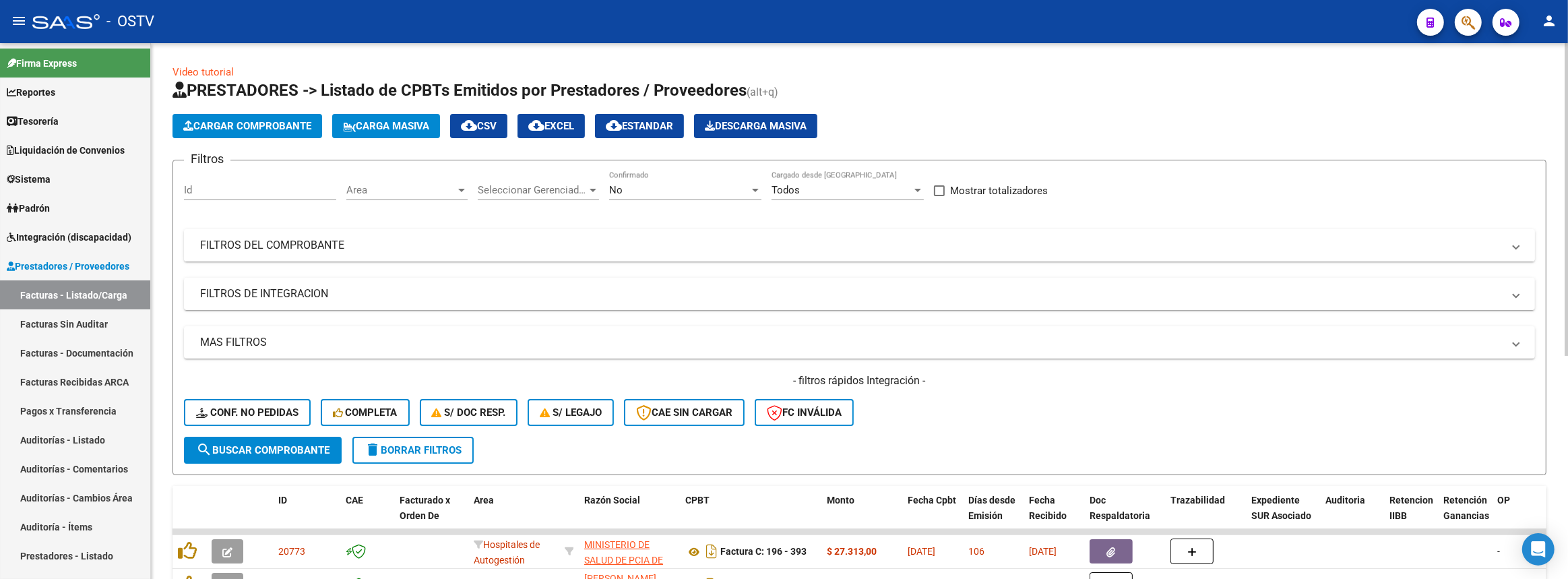
click at [680, 243] on mat-panel-title "FILTROS DEL COMPROBANTE" at bounding box center [852, 245] width 1303 height 15
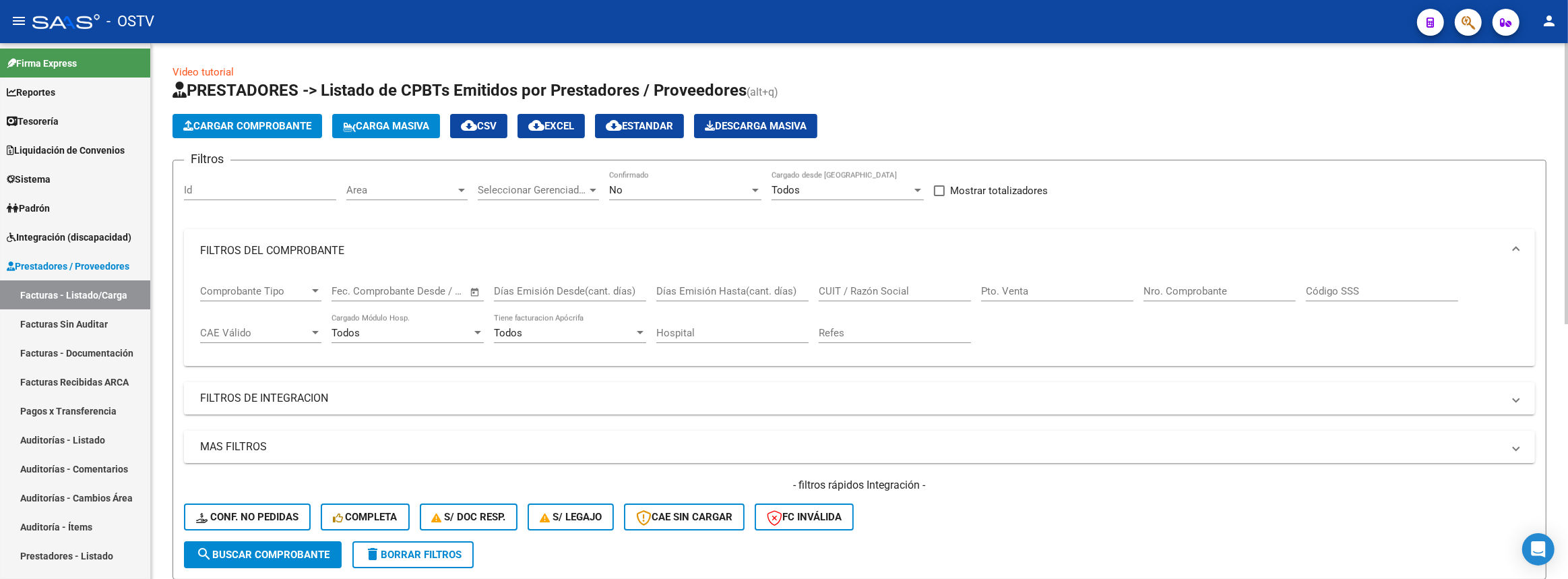
click at [1189, 295] on input "Nro. Comprobante" at bounding box center [1220, 291] width 152 height 12
paste input "7718"
type input "7718"
click at [303, 552] on span "search Buscar Comprobante" at bounding box center [262, 554] width 133 height 12
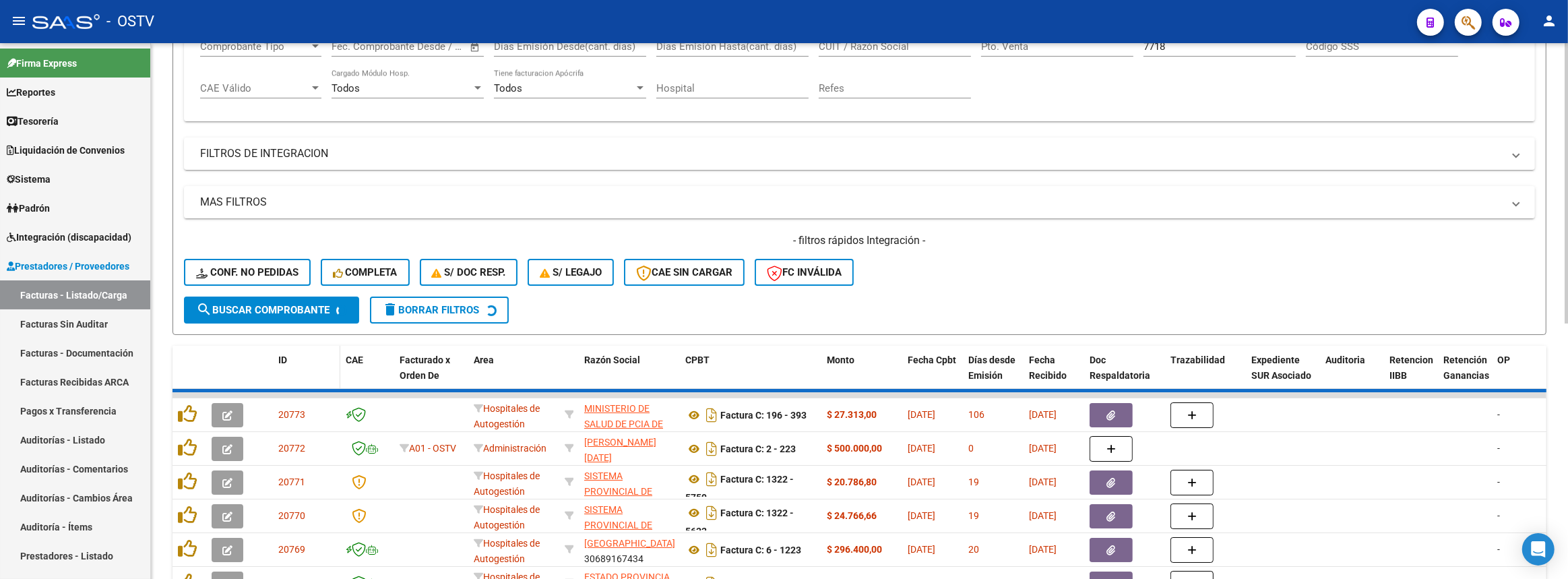
scroll to position [182, 0]
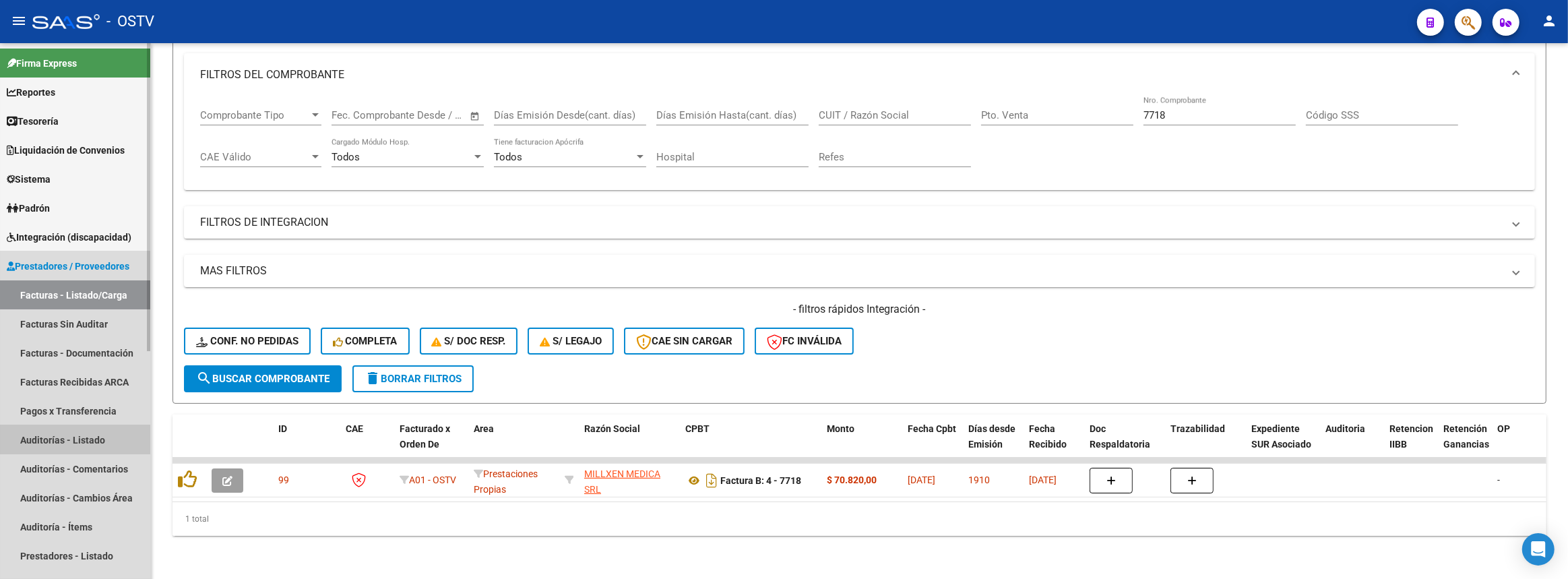
click at [51, 444] on link "Auditorías - Listado" at bounding box center [75, 440] width 150 height 29
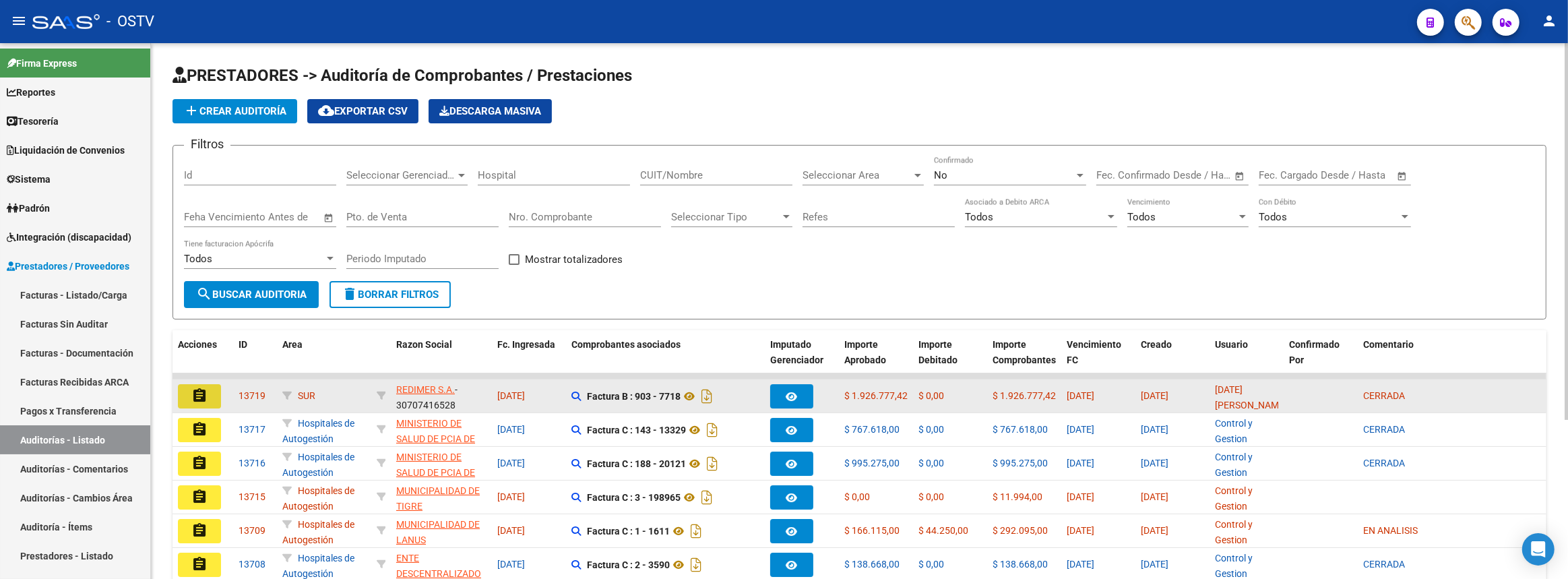
click at [195, 401] on button "assignment" at bounding box center [199, 396] width 43 height 25
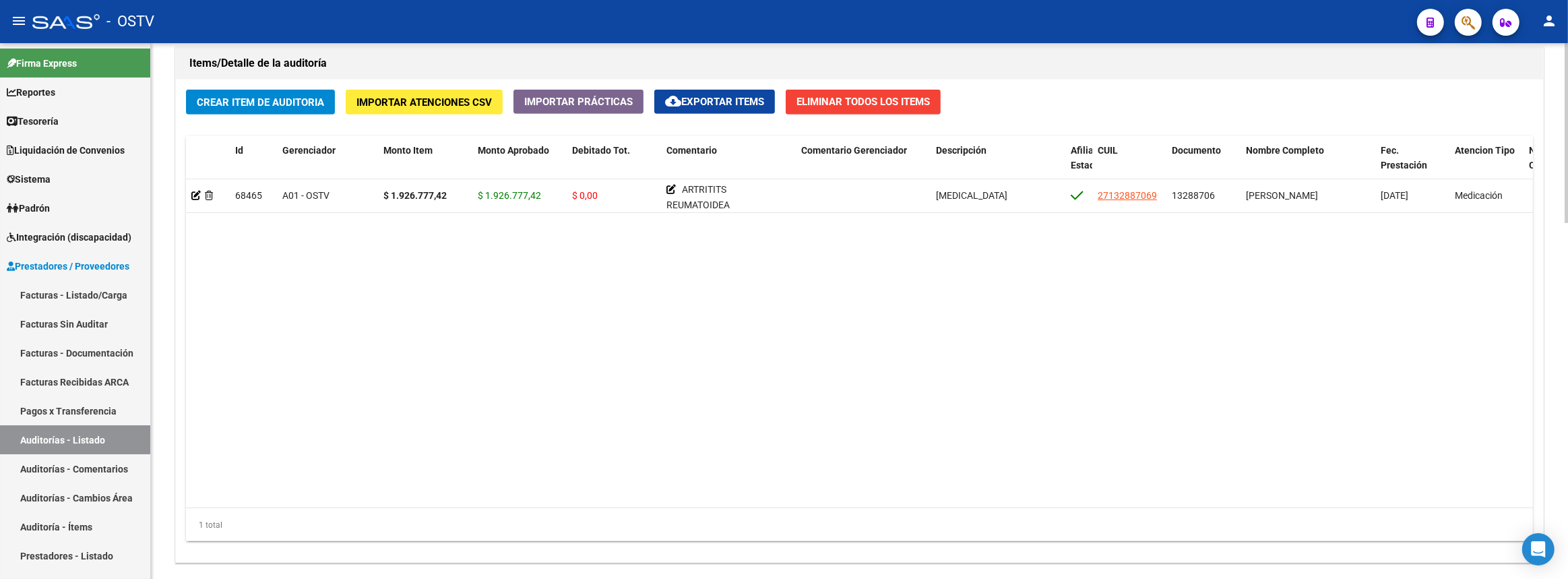
scroll to position [1056, 0]
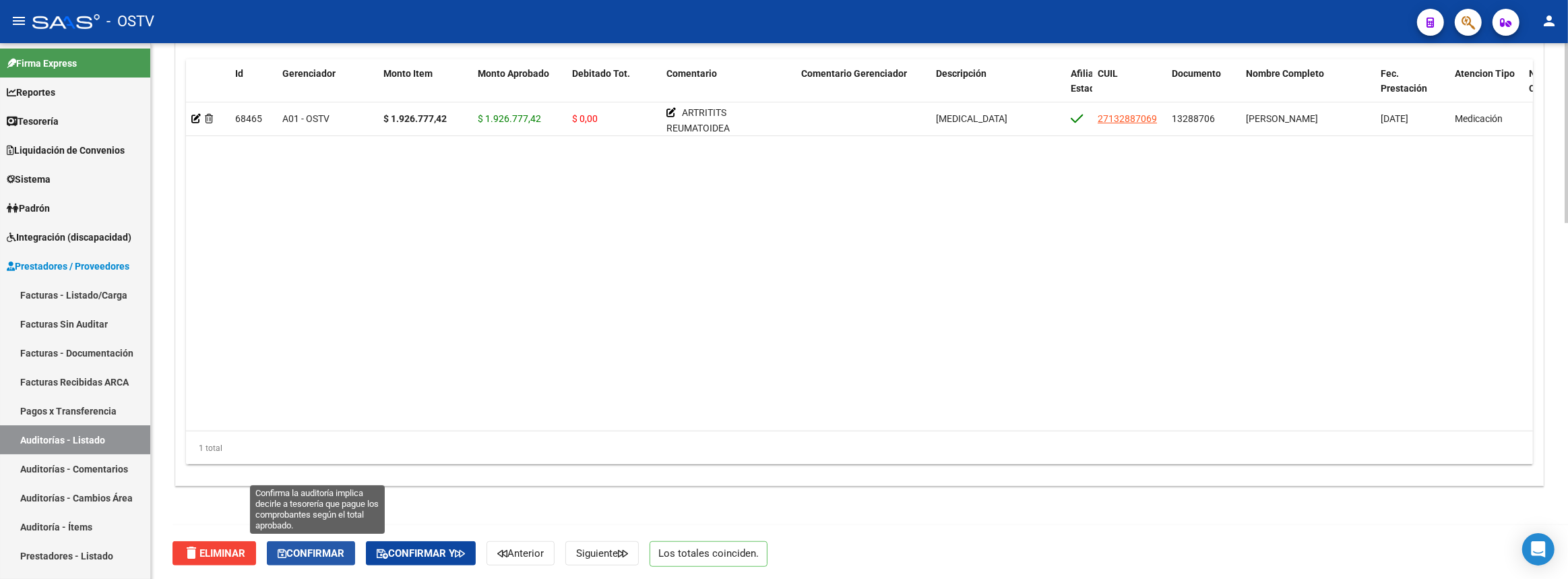
click at [316, 552] on span "Confirmar" at bounding box center [311, 553] width 67 height 12
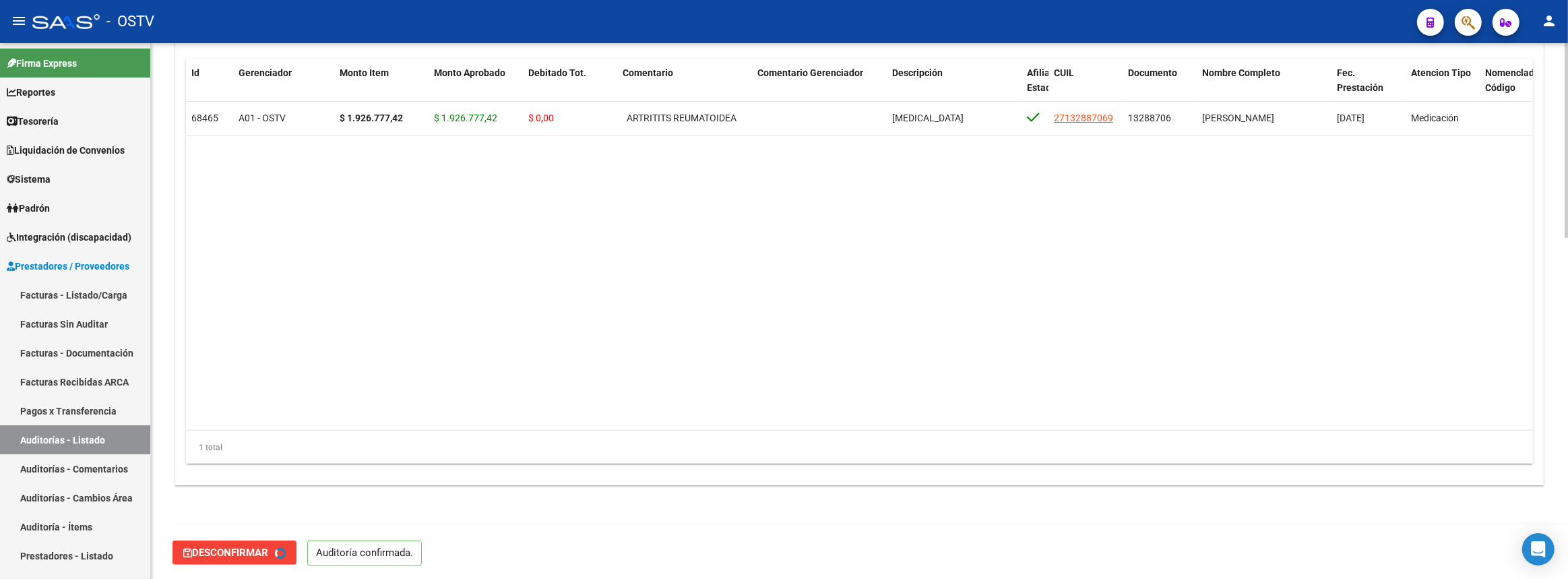
type input "202508"
